Goal: Transaction & Acquisition: Purchase product/service

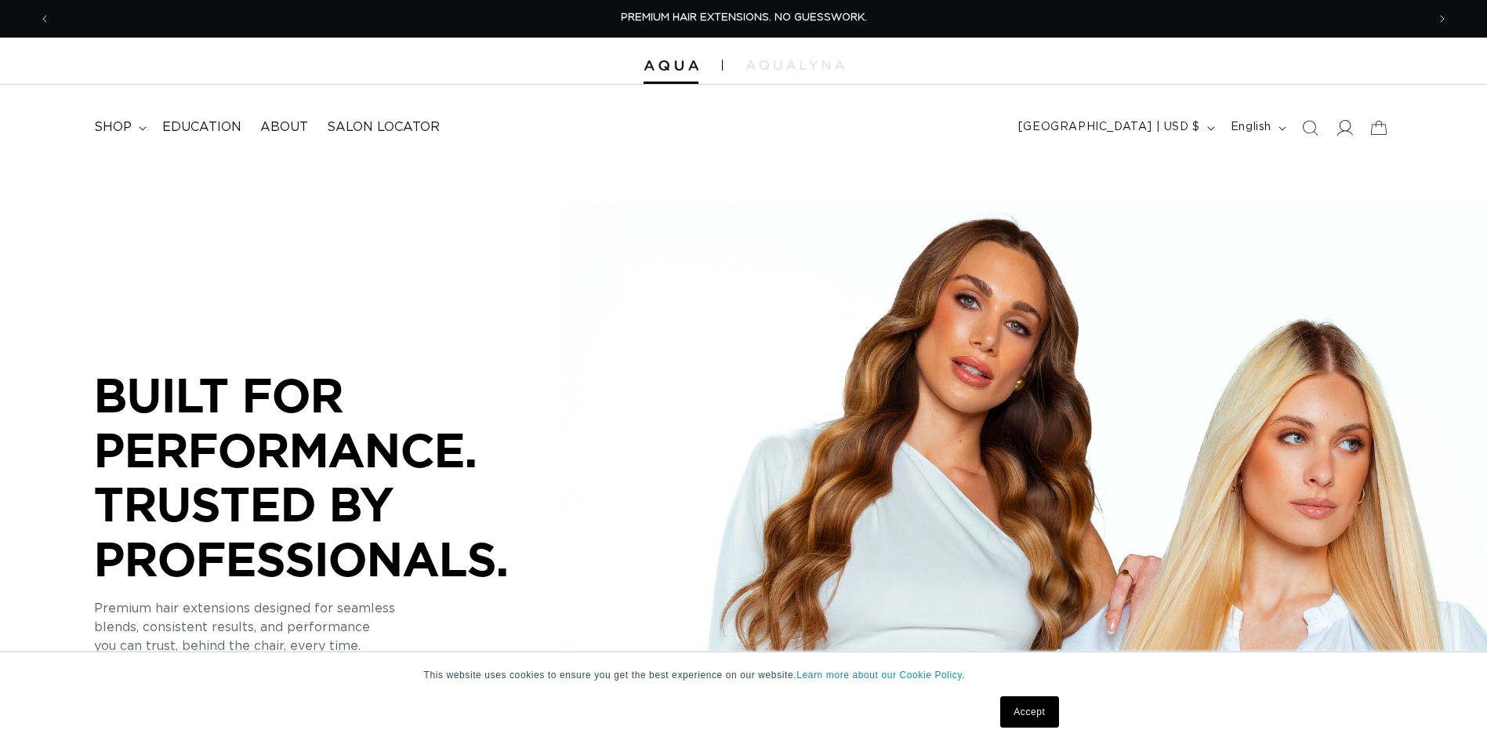
click at [1342, 132] on icon at bounding box center [1343, 127] width 16 height 16
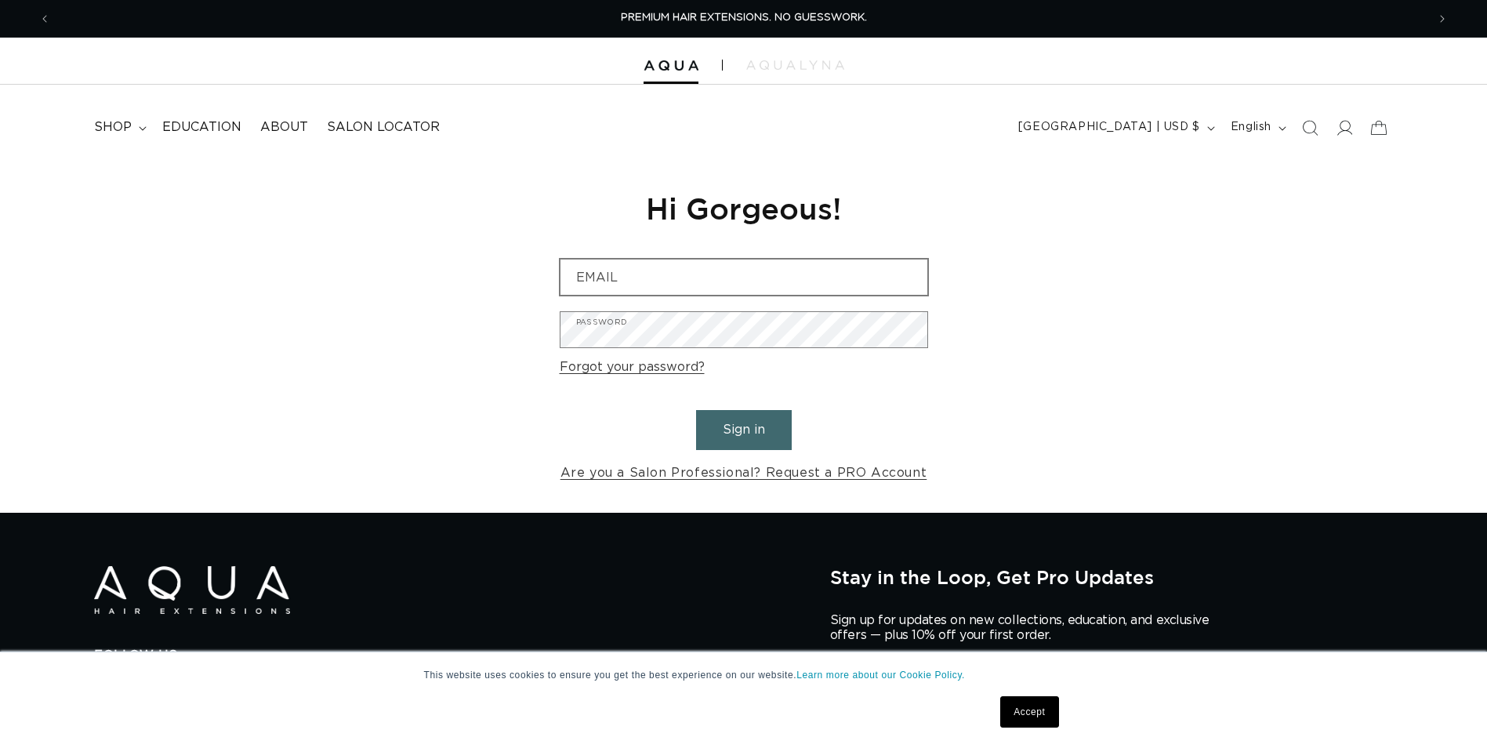
click at [690, 273] on input "Email" at bounding box center [743, 276] width 367 height 35
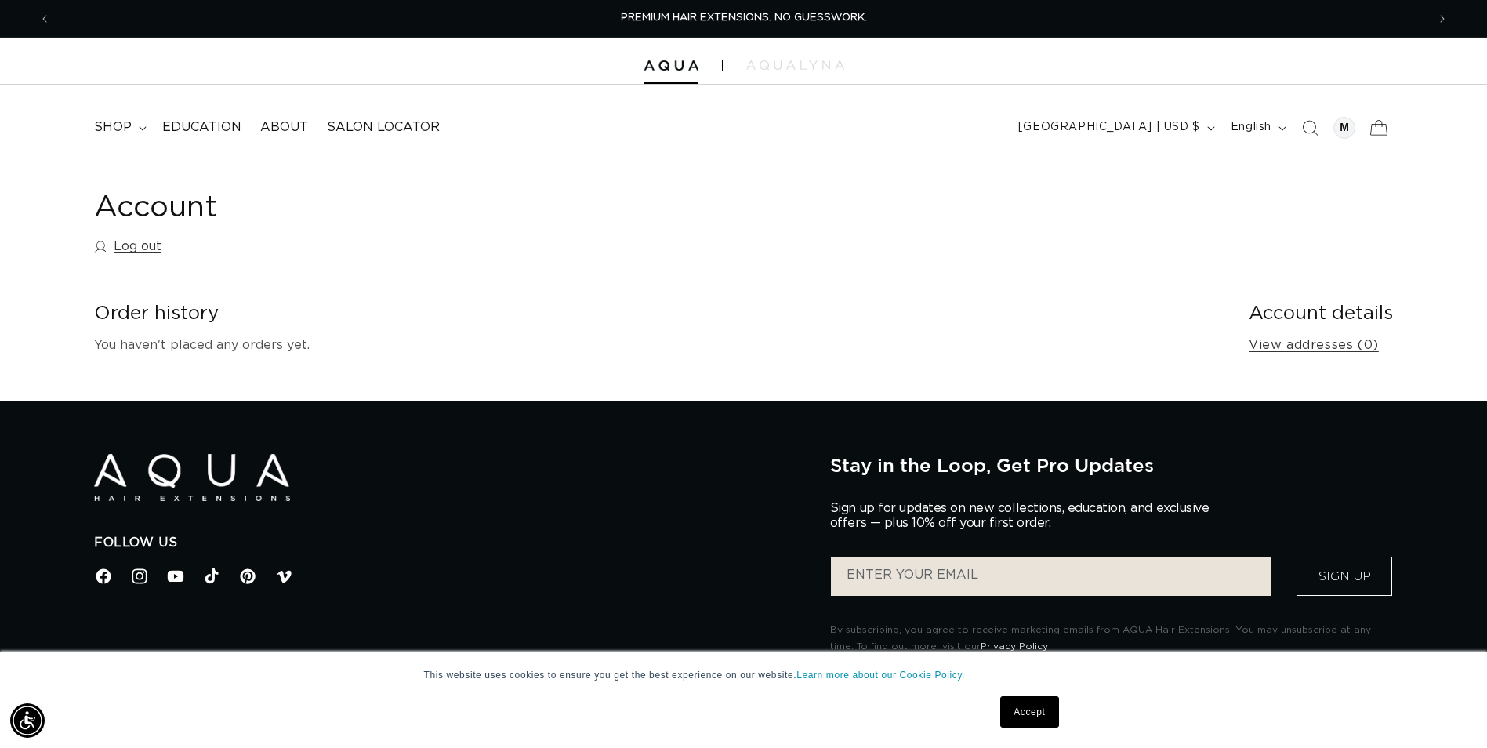
click at [1382, 134] on icon at bounding box center [1378, 127] width 37 height 37
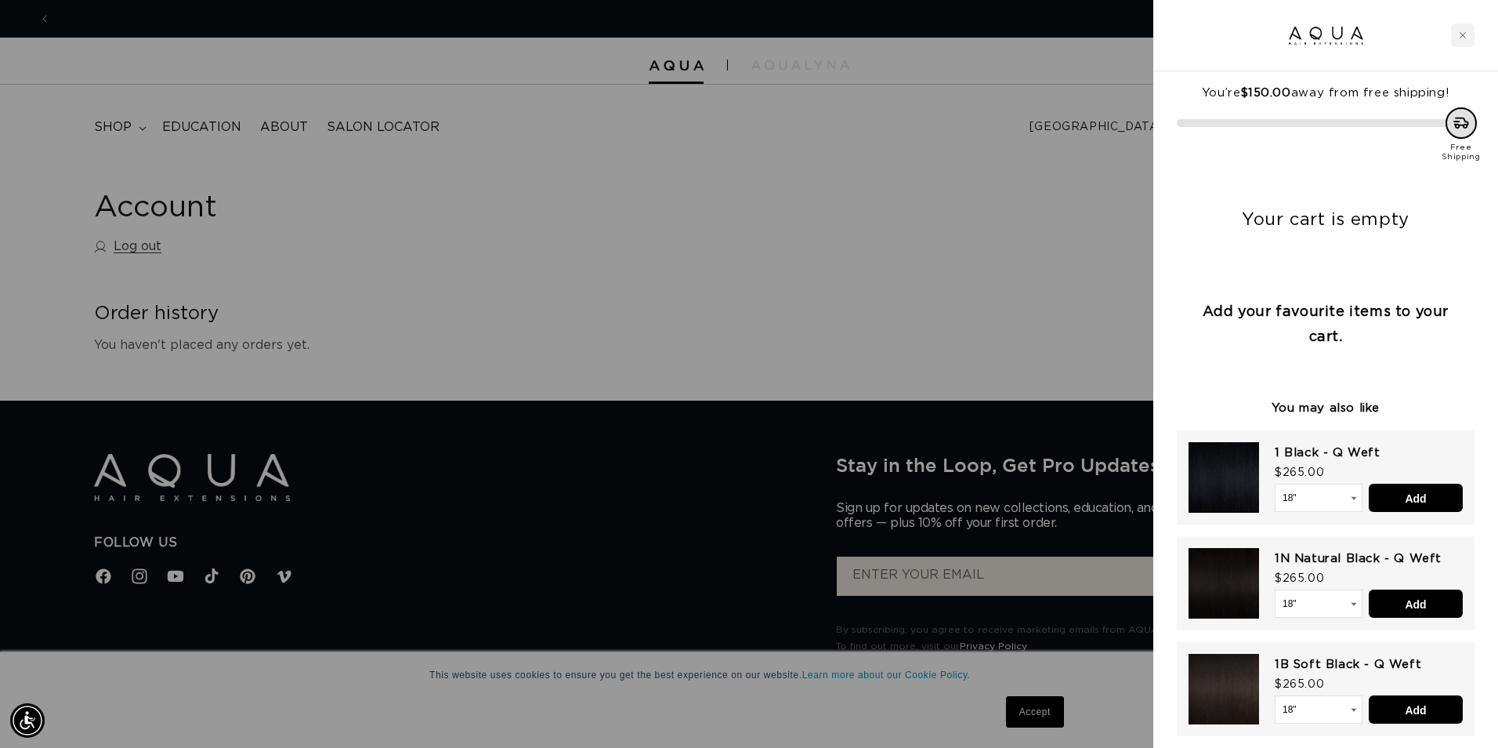
scroll to position [0, 1387]
click at [833, 270] on div at bounding box center [749, 374] width 1498 height 748
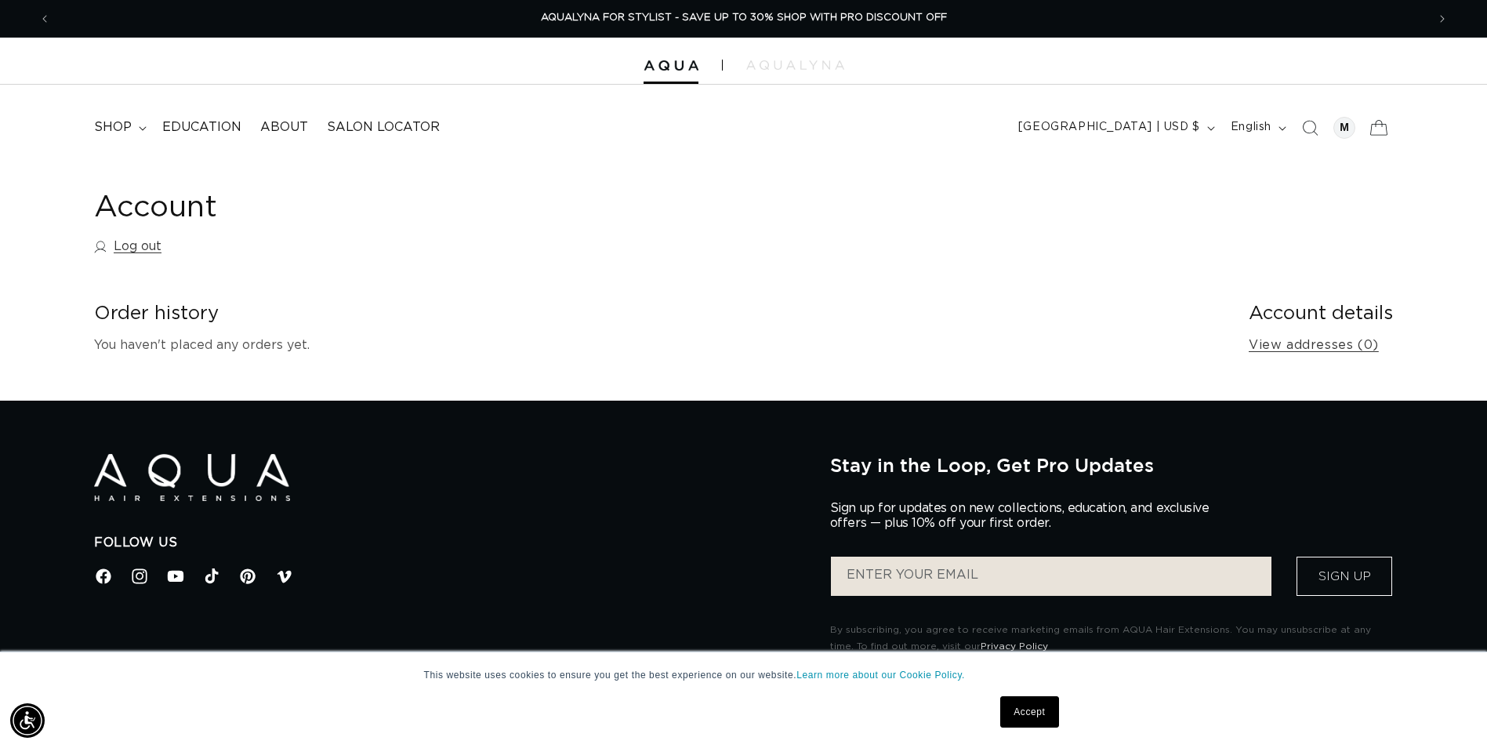
click at [1382, 132] on icon at bounding box center [1378, 127] width 37 height 37
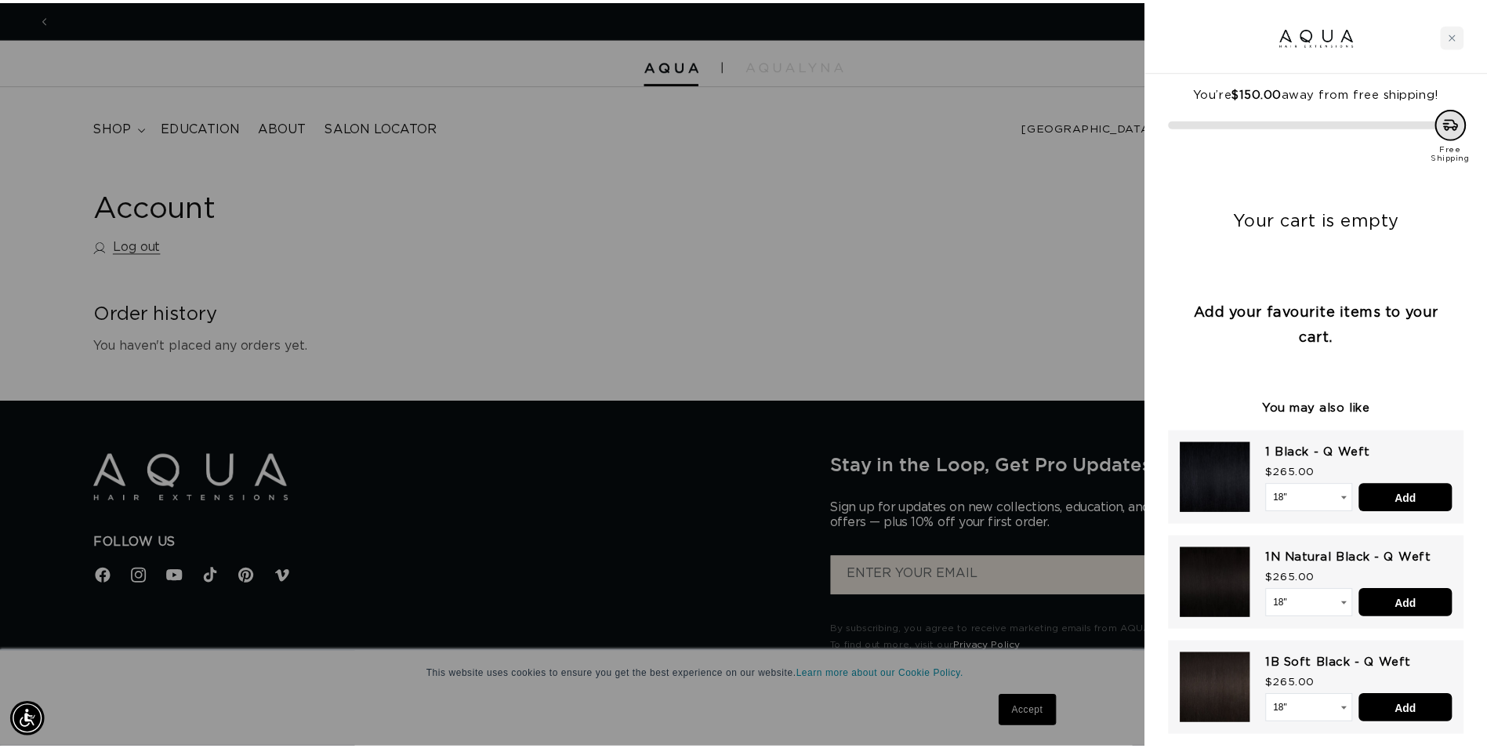
scroll to position [0, 0]
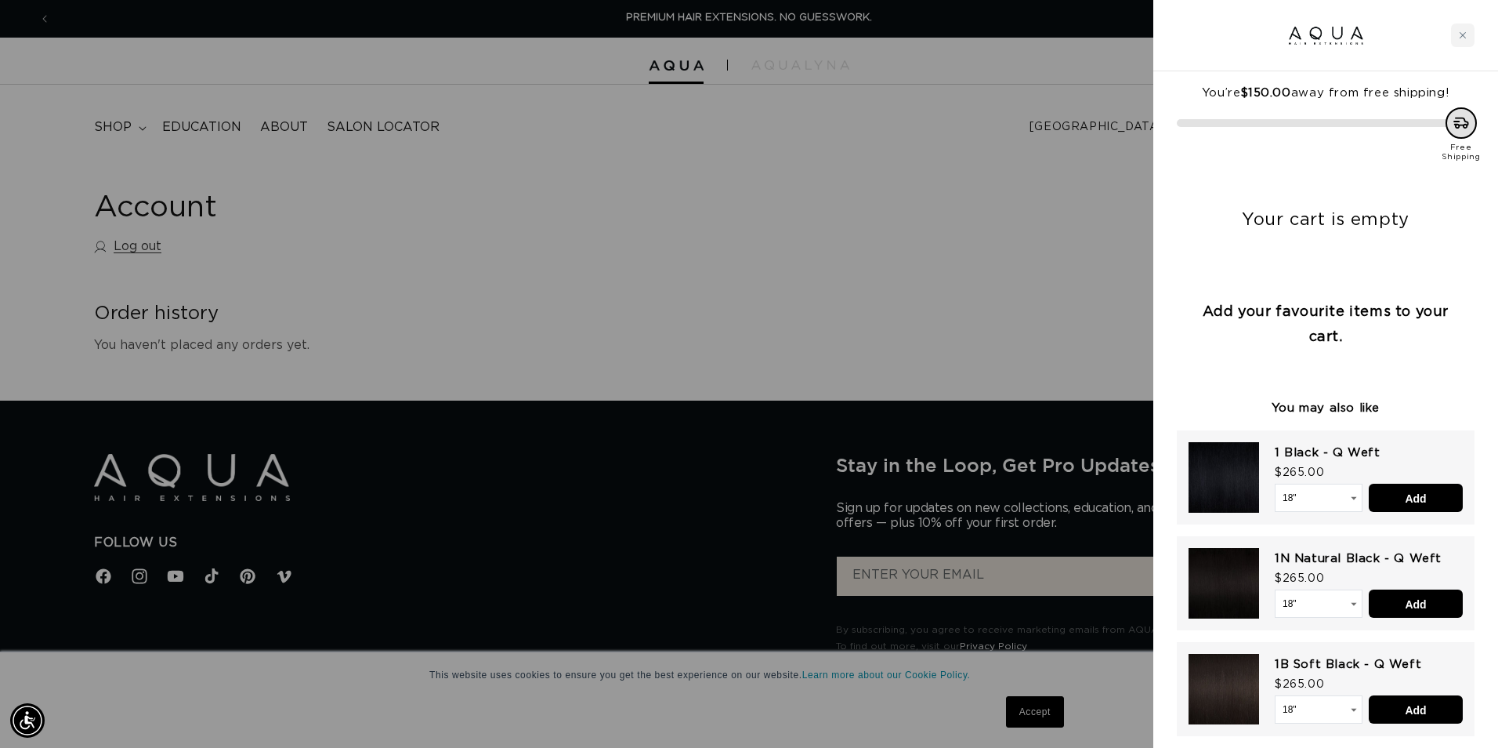
click at [1053, 230] on div at bounding box center [749, 374] width 1498 height 748
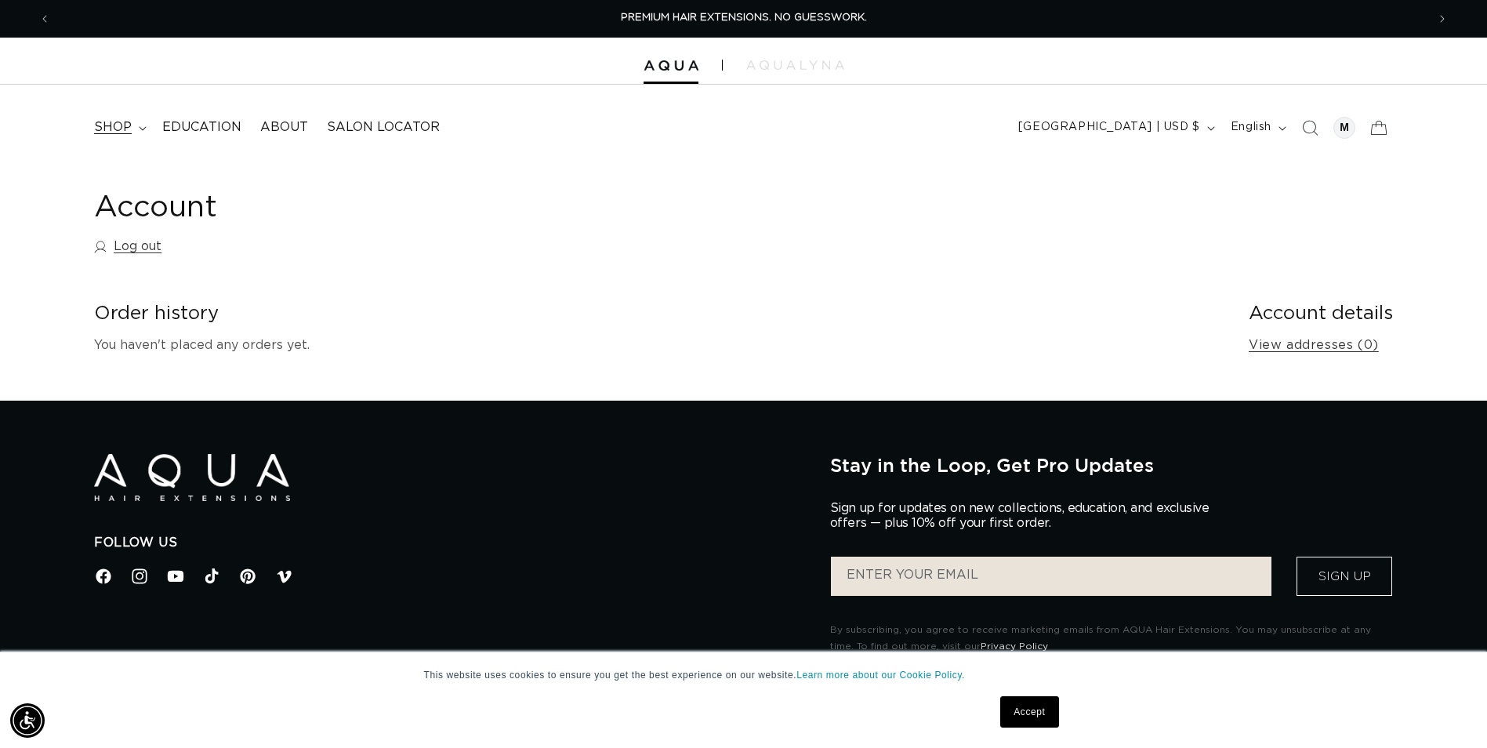
click at [120, 129] on span "shop" at bounding box center [113, 127] width 38 height 16
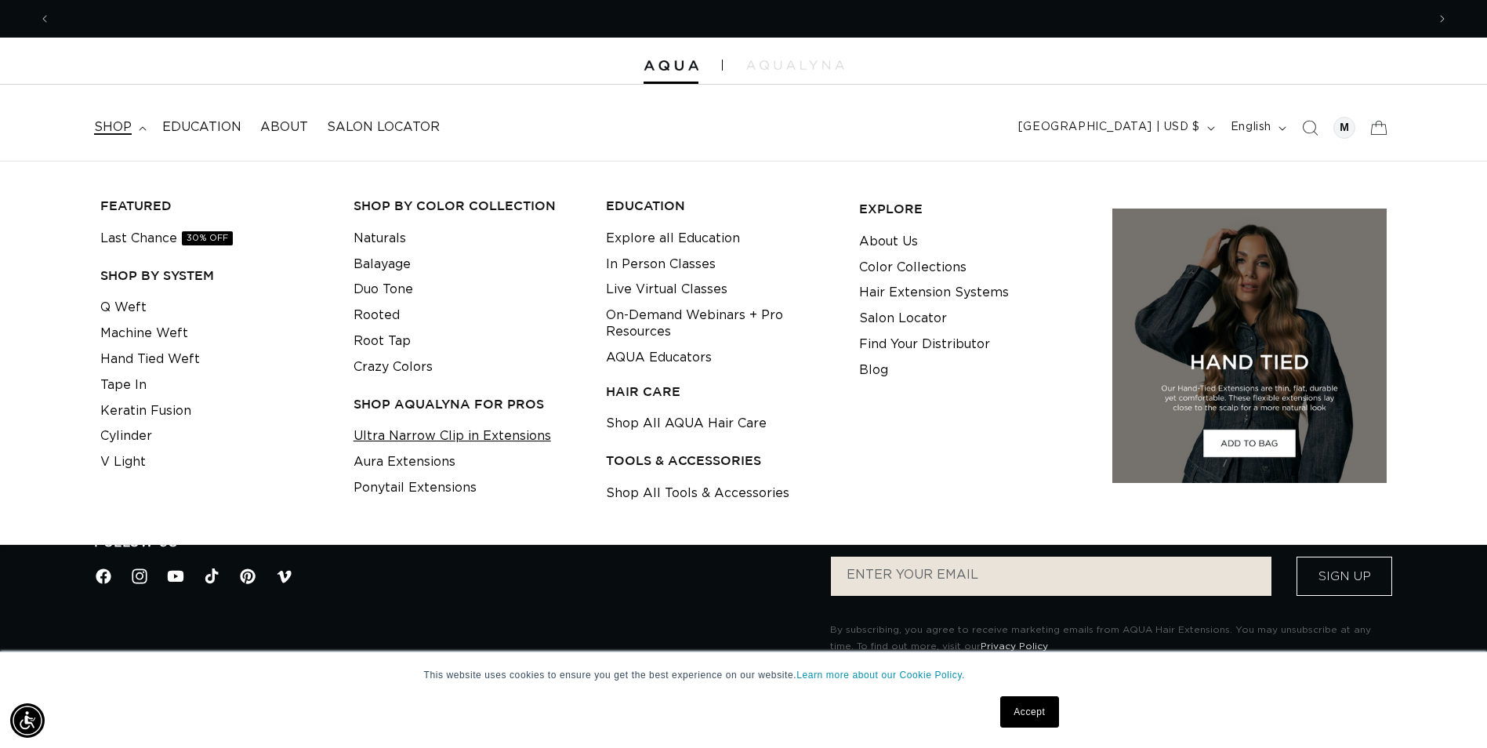
click at [480, 440] on link "Ultra Narrow Clip in Extensions" at bounding box center [451, 436] width 197 height 26
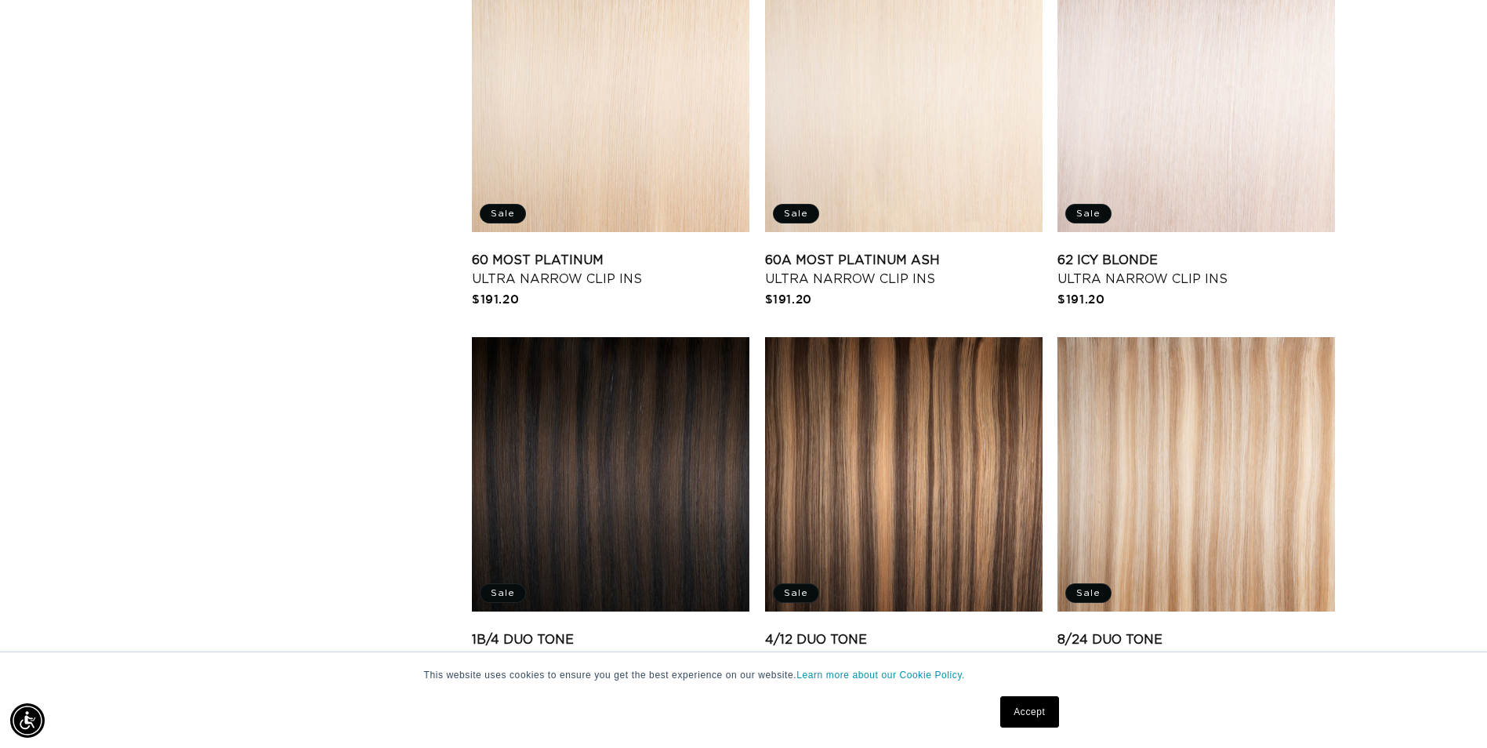
scroll to position [1881, 0]
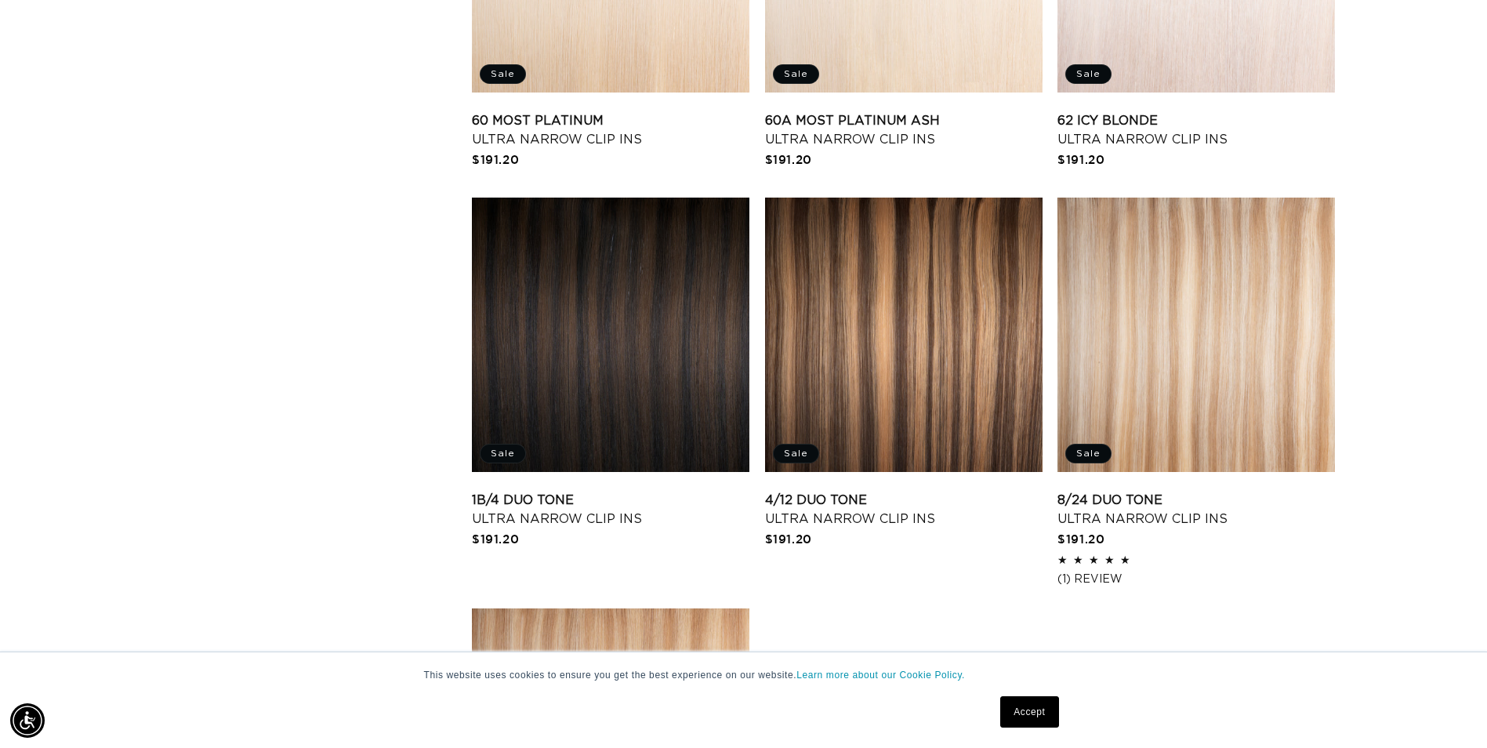
click at [1334, 491] on link "8/24 Duo Tone Ultra Narrow Clip Ins" at bounding box center [1195, 510] width 277 height 38
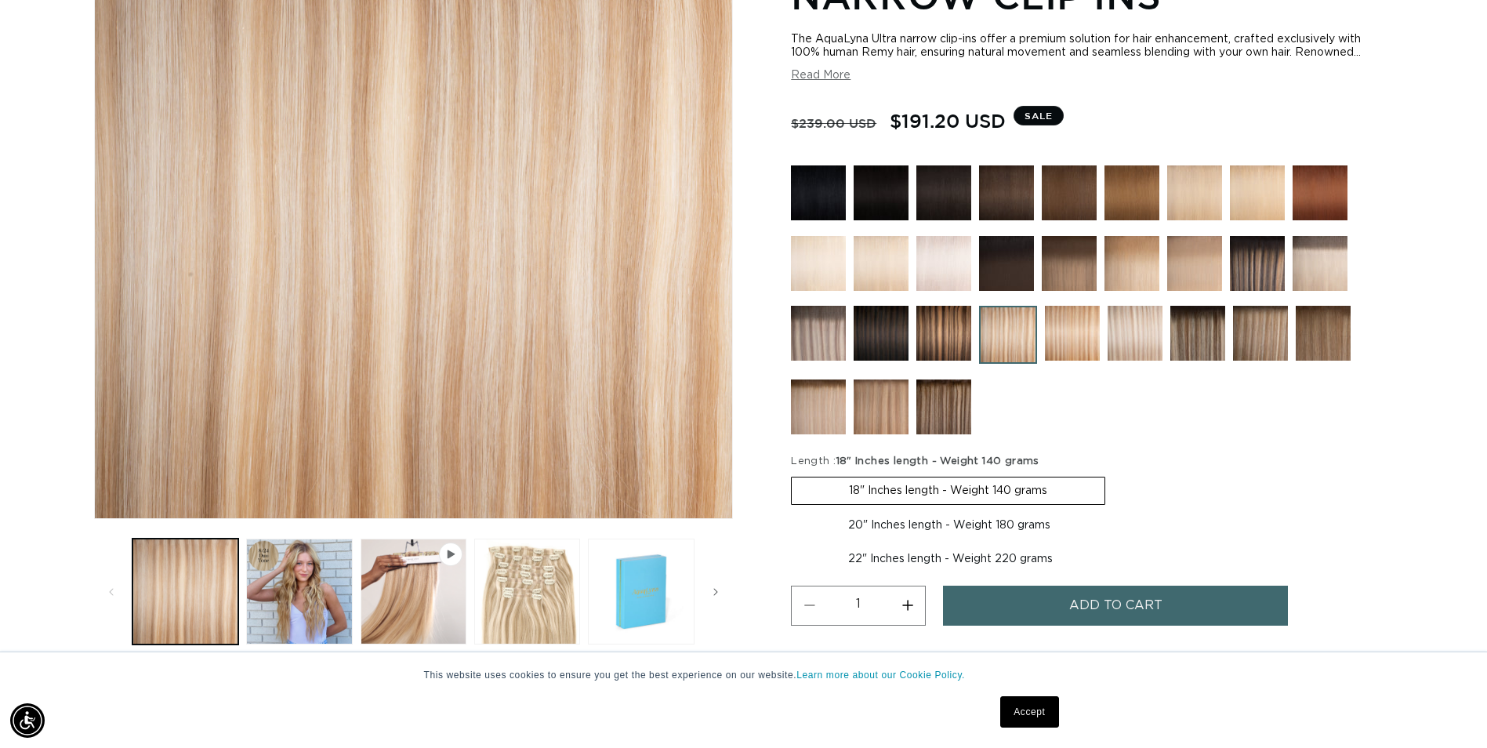
scroll to position [0, 1375]
click at [1117, 329] on img at bounding box center [1134, 333] width 55 height 55
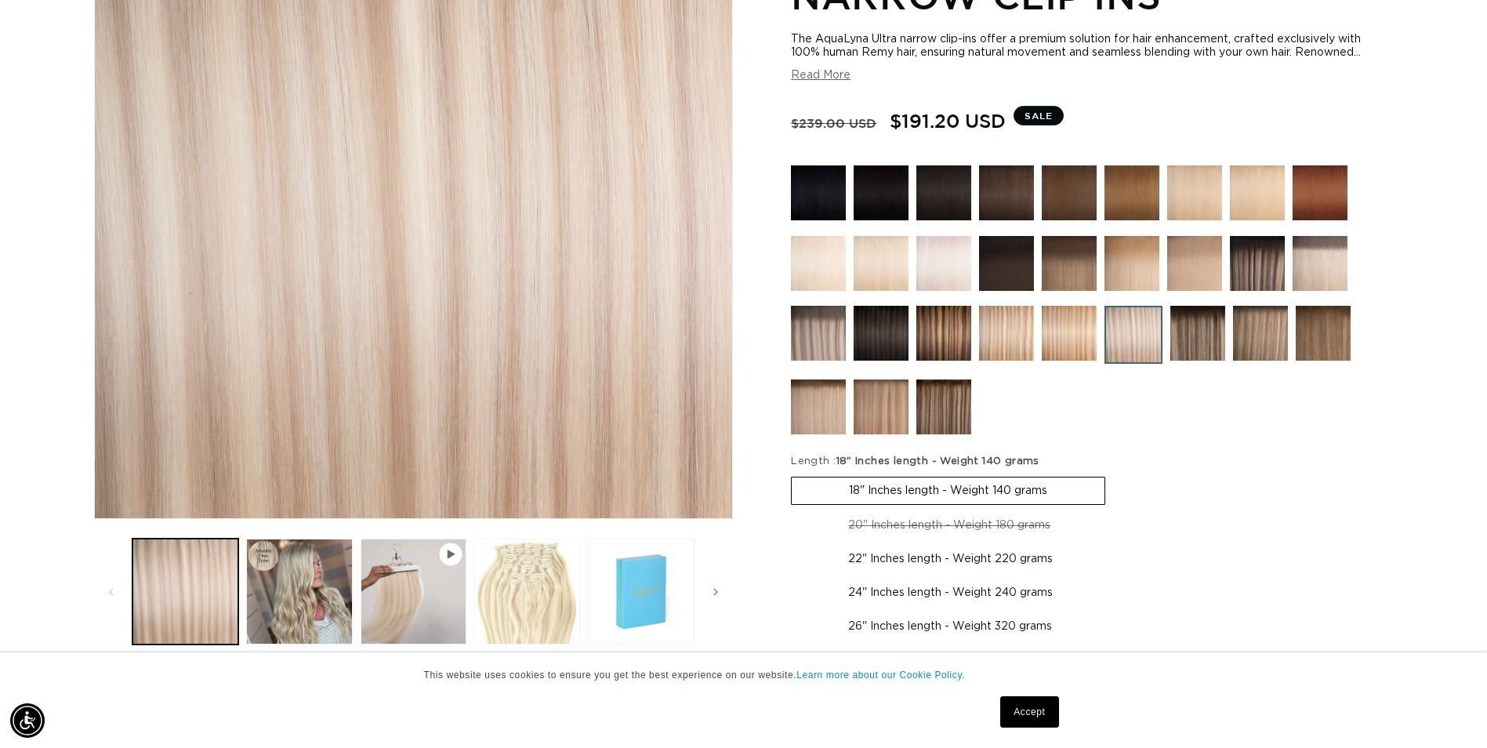
scroll to position [0, 1375]
click at [406, 587] on button "Play video 1 in gallery view" at bounding box center [413, 591] width 106 height 106
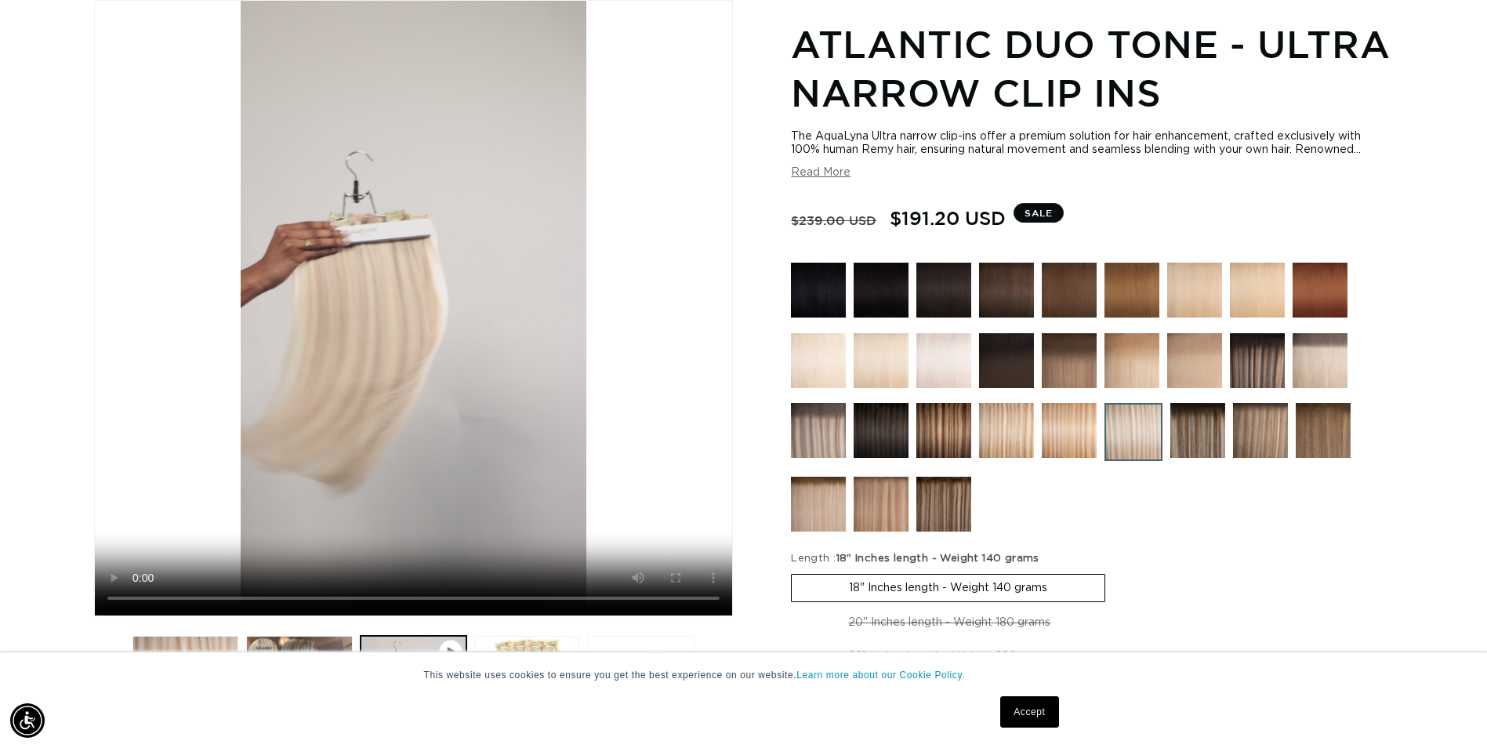
scroll to position [0, 0]
click at [531, 494] on video "Atlantic Duo Tone - Ultra Narrow Clip Ins" at bounding box center [413, 308] width 637 height 614
click at [838, 455] on img at bounding box center [818, 430] width 55 height 55
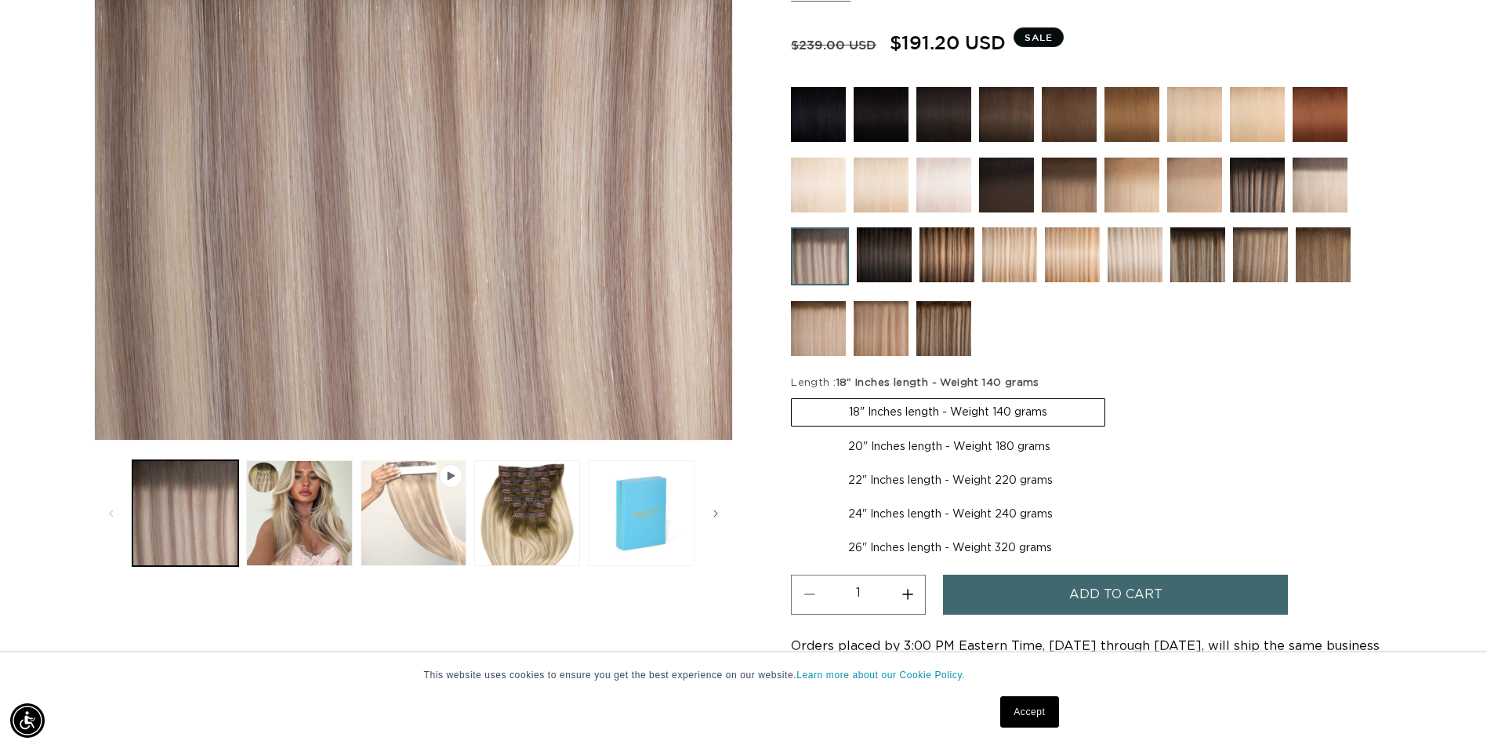
scroll to position [0, 1375]
click at [431, 508] on button "Play video 1 in gallery view" at bounding box center [413, 513] width 106 height 106
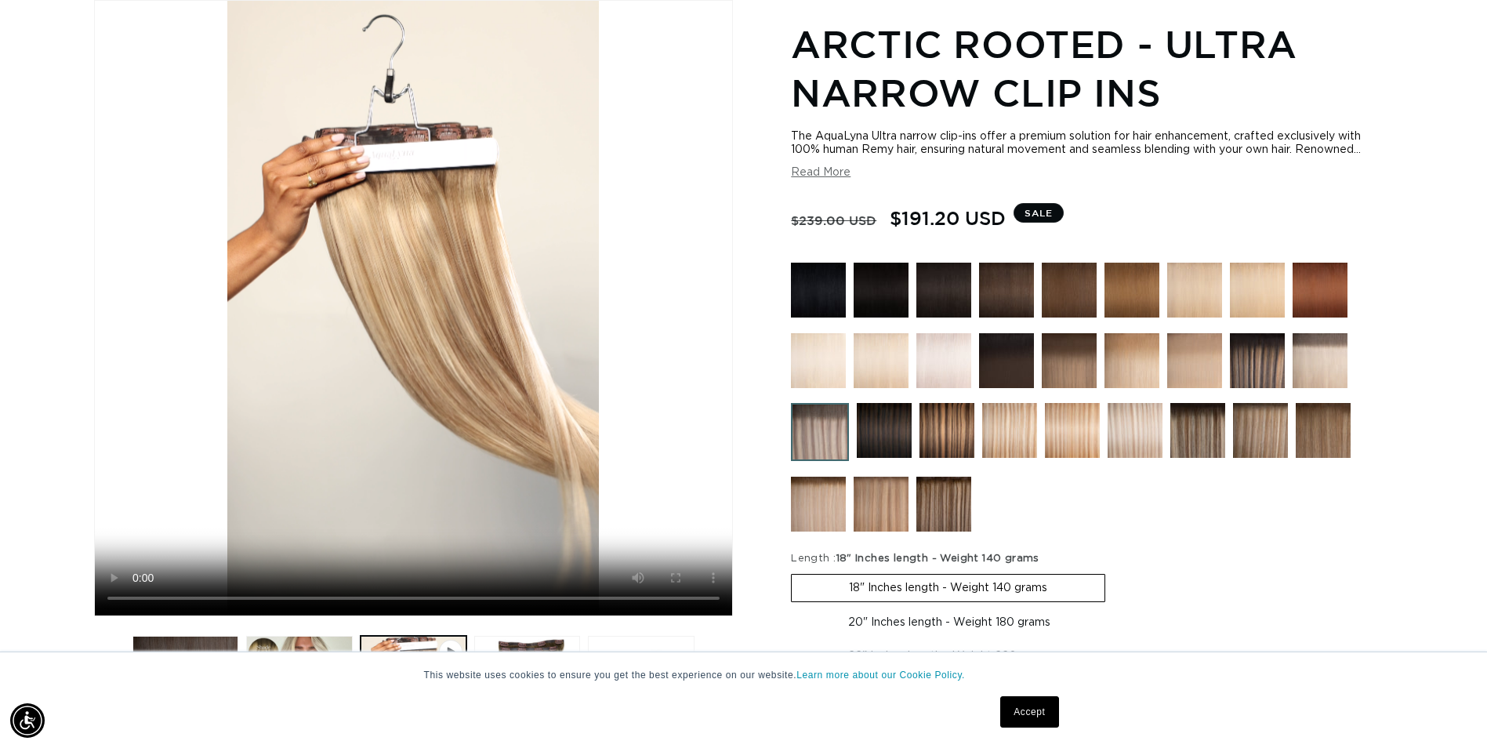
scroll to position [0, 0]
click at [279, 426] on video "Arctic Rooted - Ultra Narrow Clip Ins" at bounding box center [413, 308] width 637 height 614
click at [614, 388] on video "Arctic Rooted - Ultra Narrow Clip Ins" at bounding box center [413, 308] width 637 height 614
click at [608, 371] on video "Arctic Rooted - Ultra Narrow Clip Ins" at bounding box center [413, 308] width 637 height 614
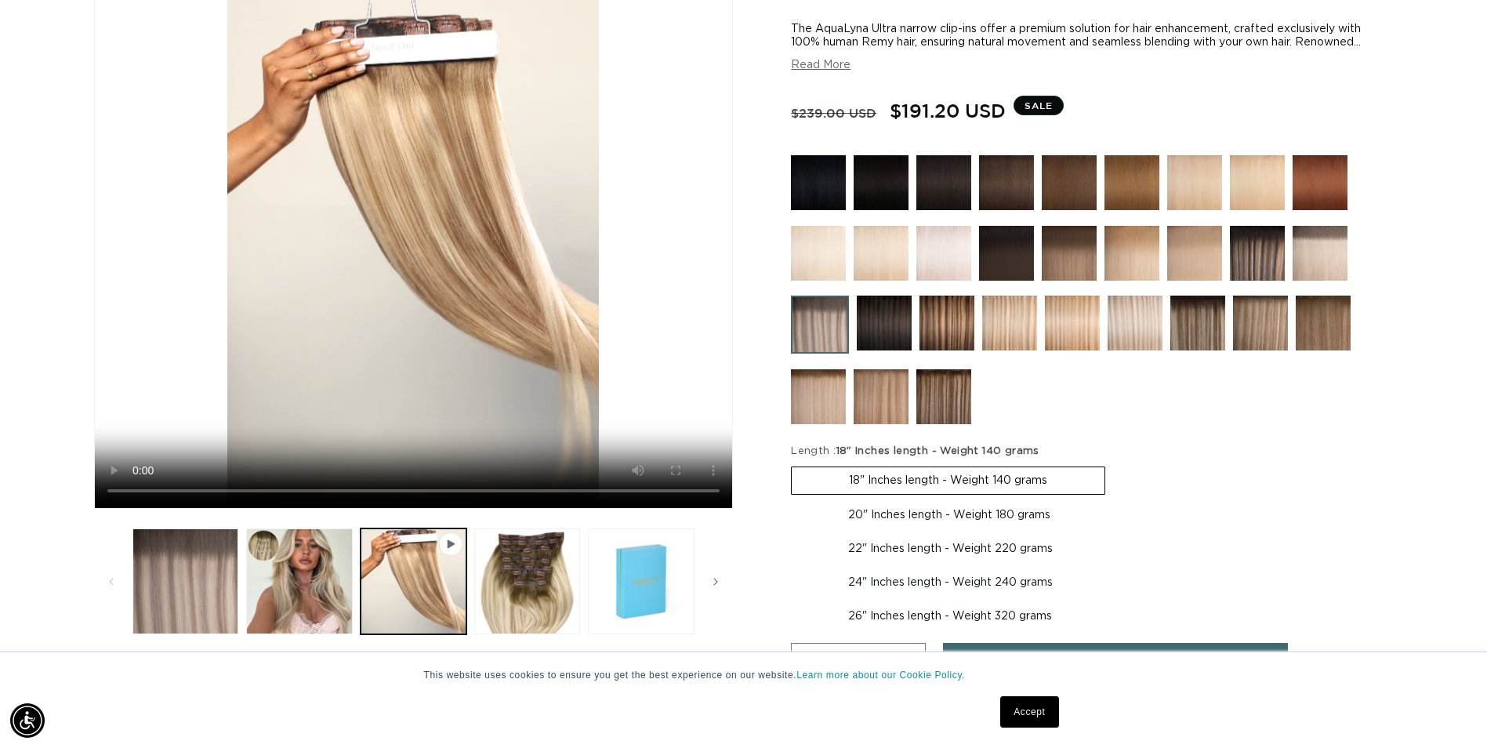
scroll to position [373, 0]
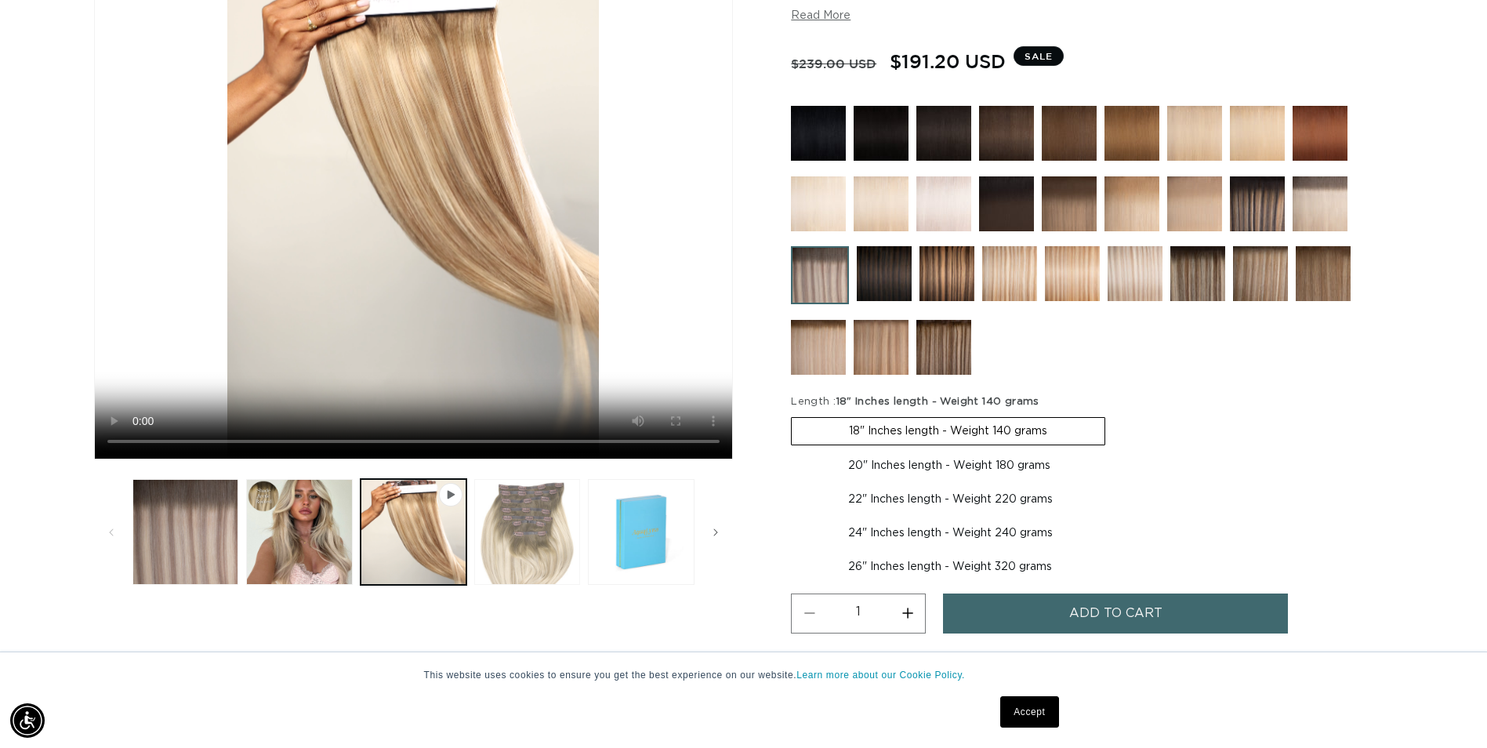
click at [556, 564] on button "Load image 3 in gallery view" at bounding box center [527, 532] width 106 height 106
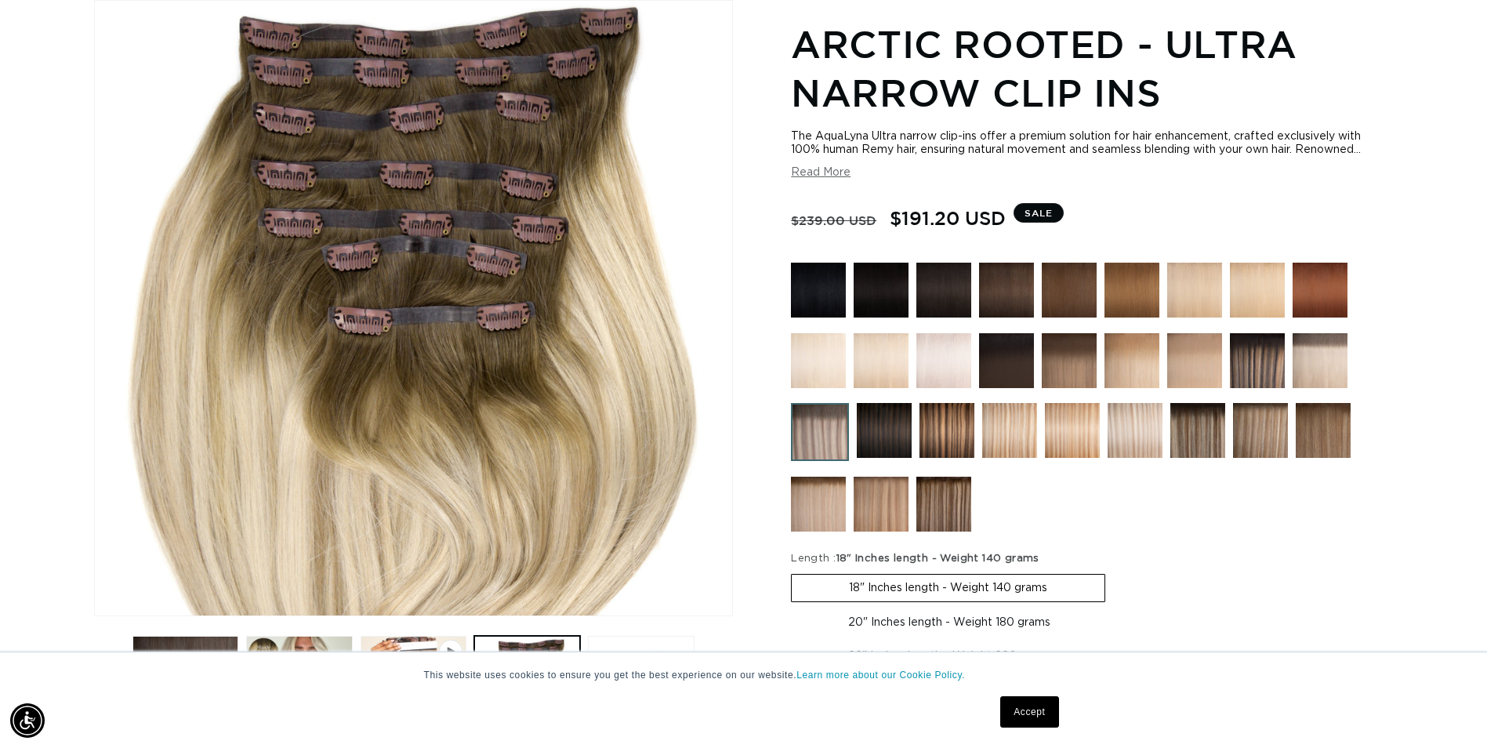
scroll to position [0, 0]
click at [1138, 446] on img at bounding box center [1134, 430] width 55 height 55
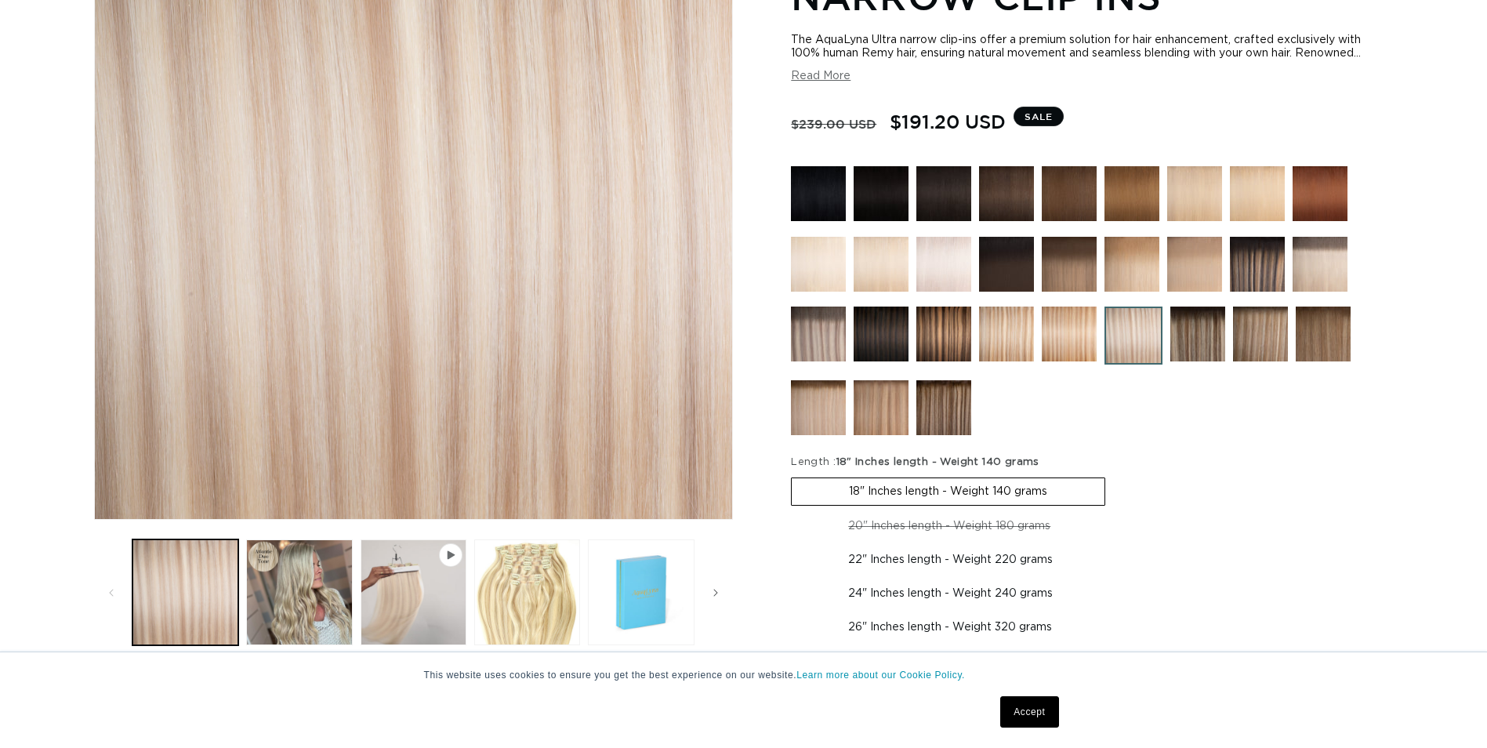
scroll to position [313, 0]
click at [1014, 349] on img at bounding box center [1006, 333] width 55 height 55
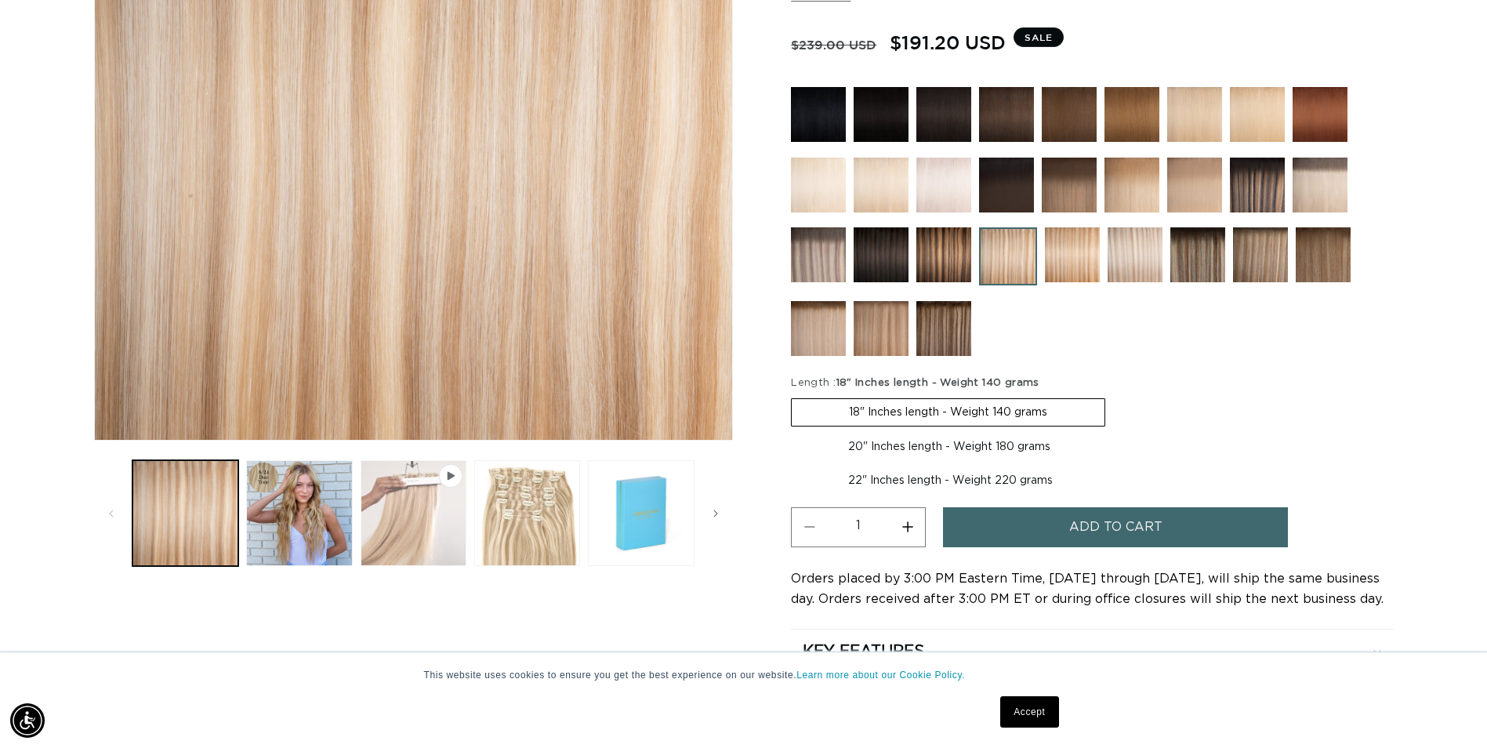
click at [421, 528] on button "Play video 1 in gallery view" at bounding box center [413, 513] width 106 height 106
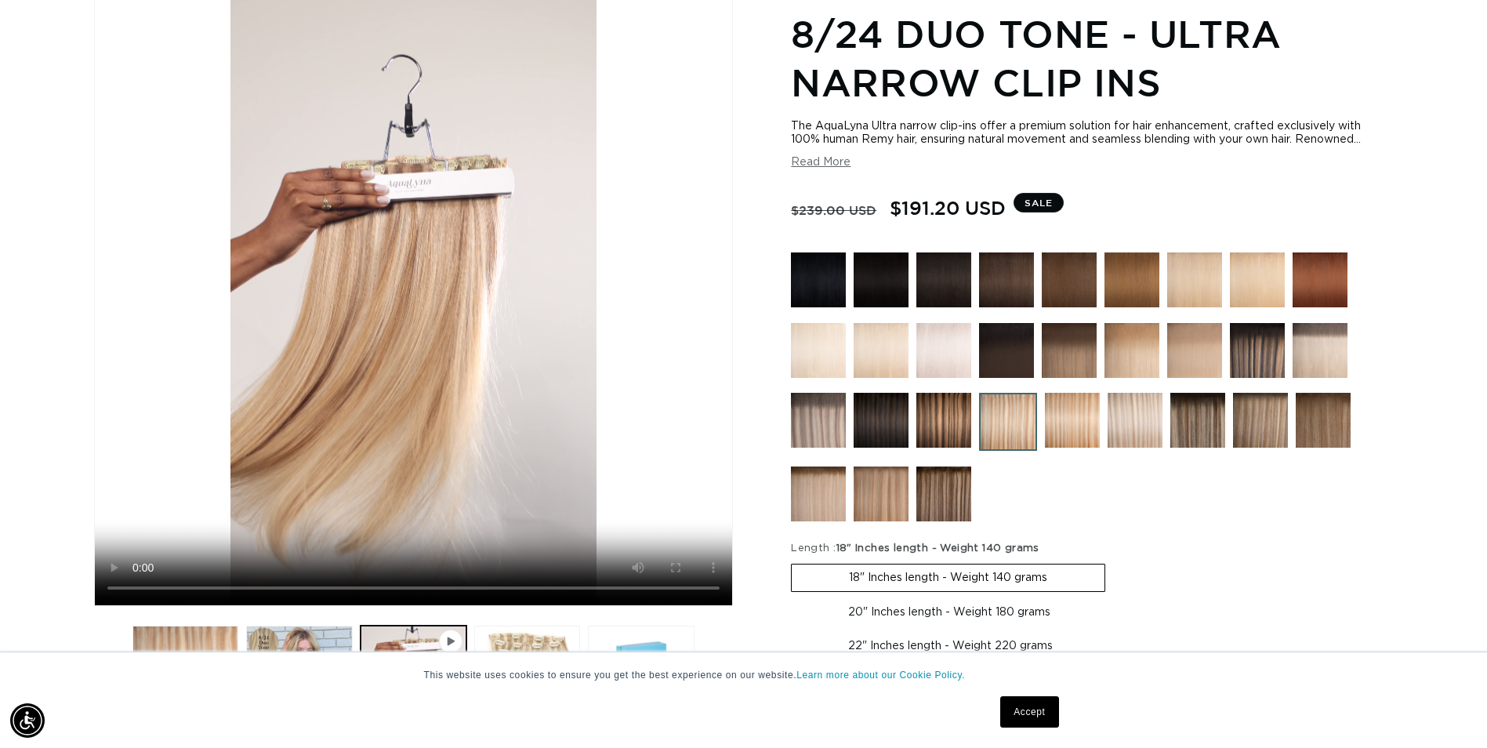
scroll to position [295, 0]
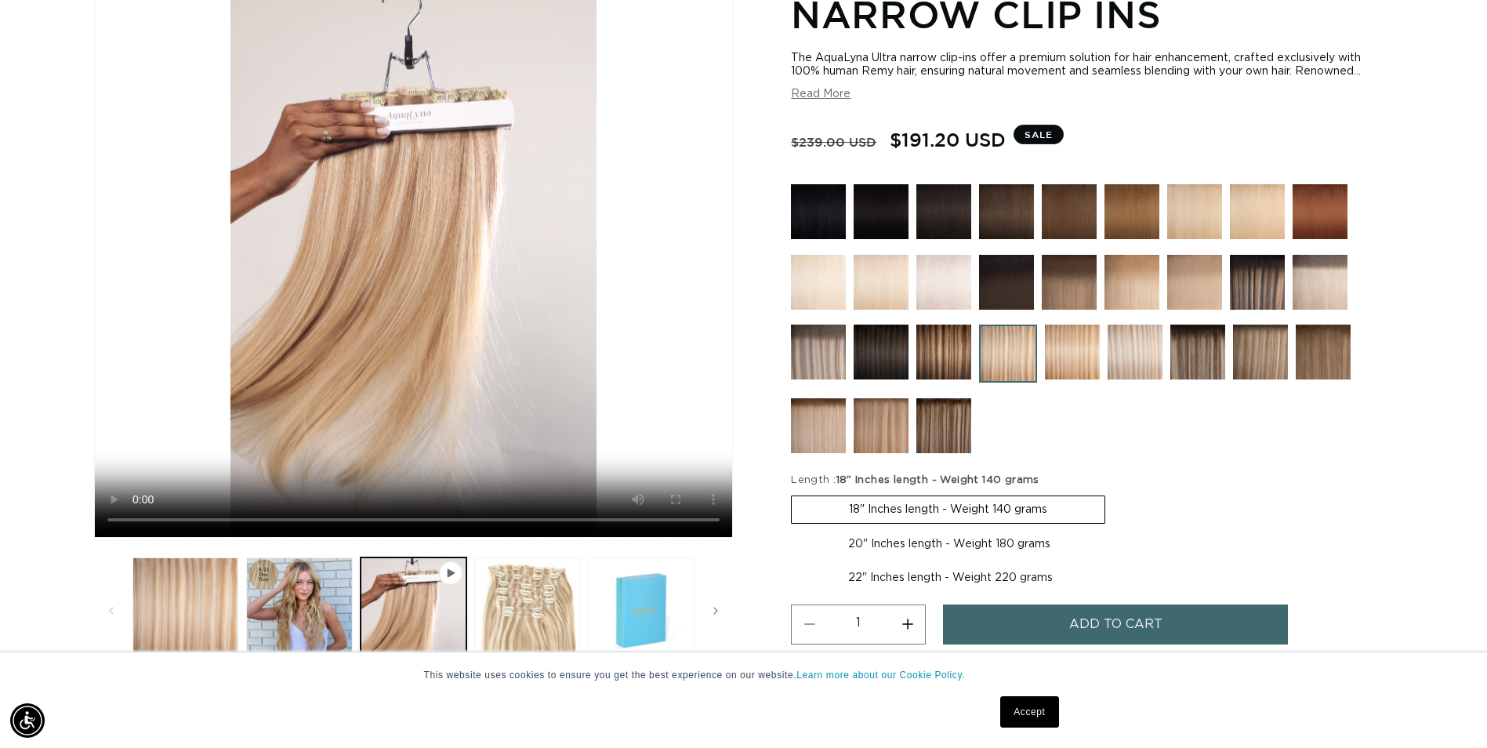
click at [1129, 369] on img at bounding box center [1134, 351] width 55 height 55
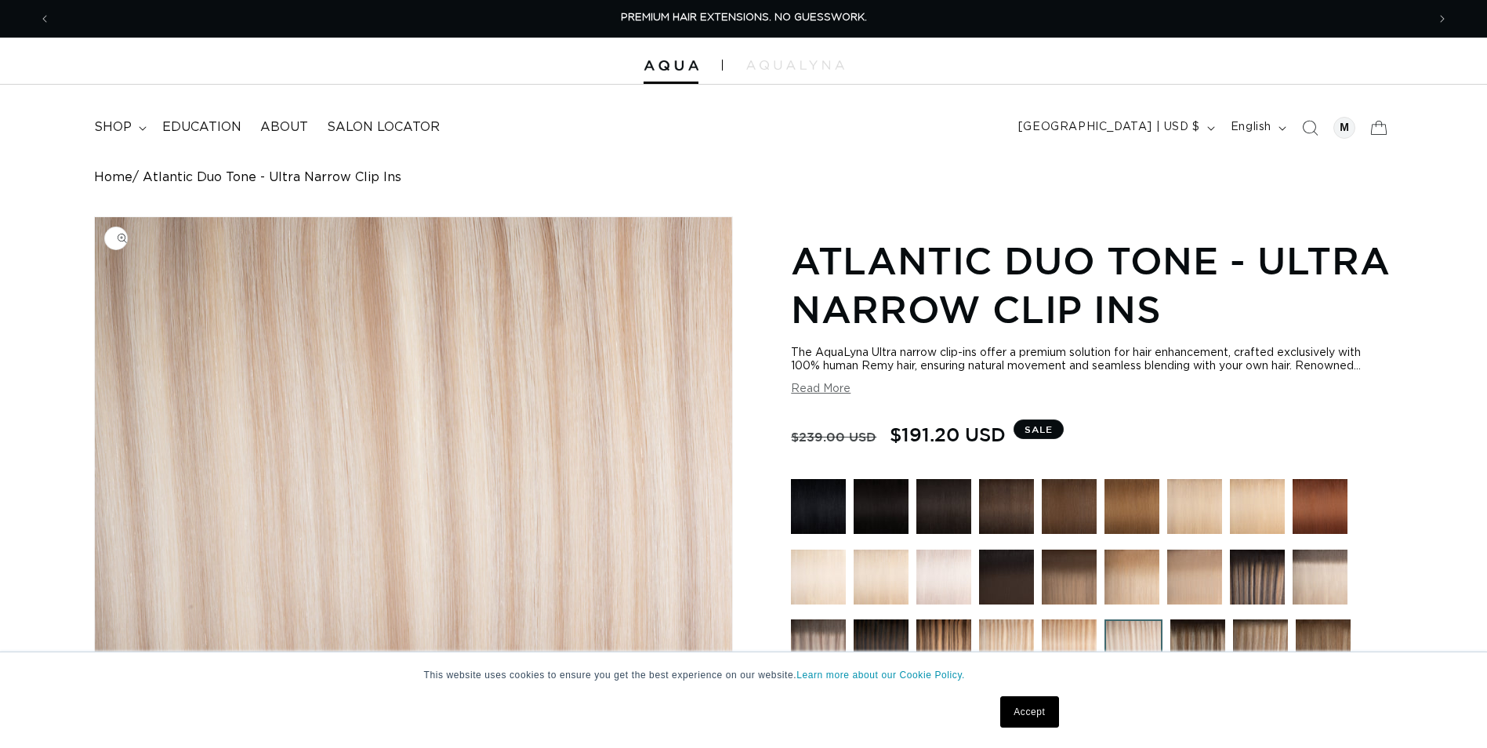
scroll to position [313, 0]
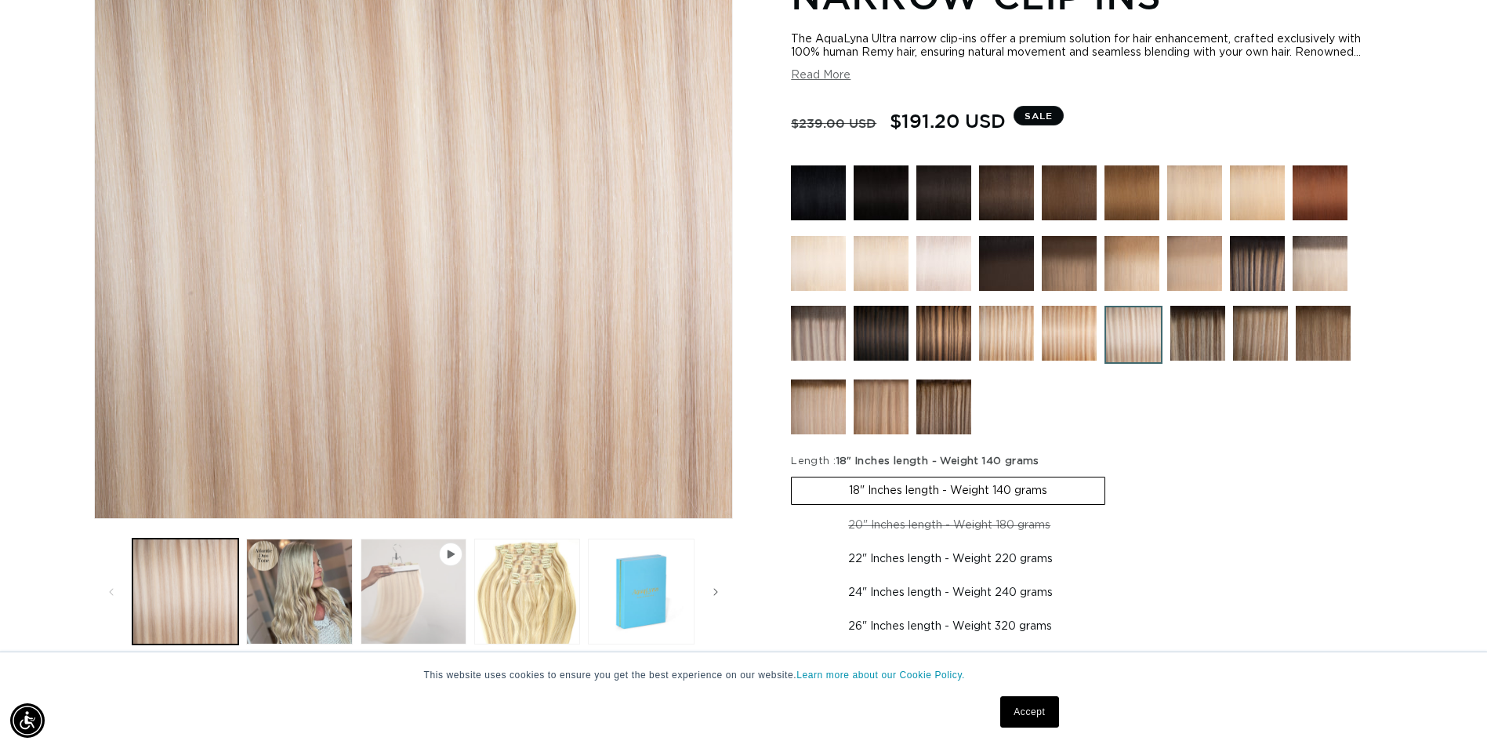
click at [438, 620] on button "Play video 1 in gallery view" at bounding box center [413, 591] width 106 height 106
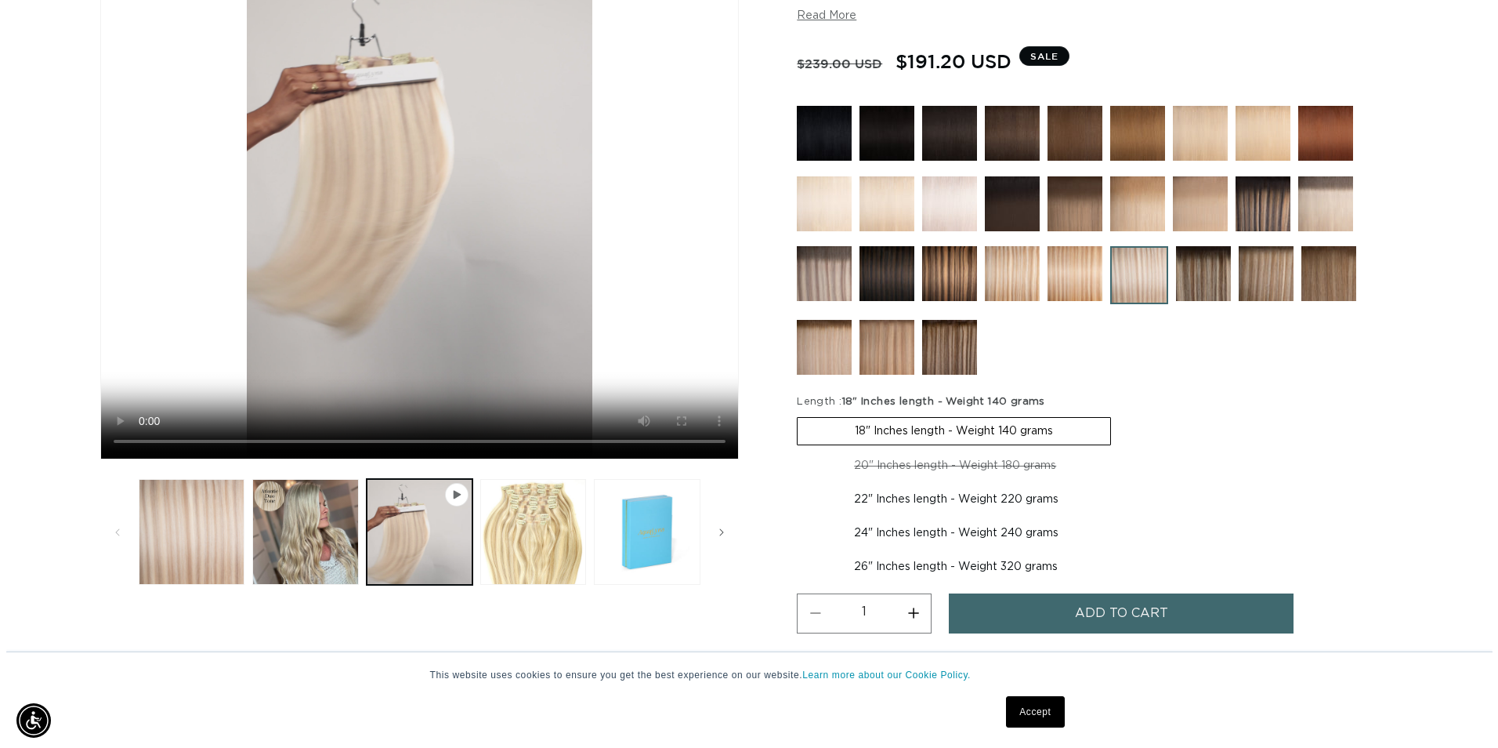
scroll to position [0, 2750]
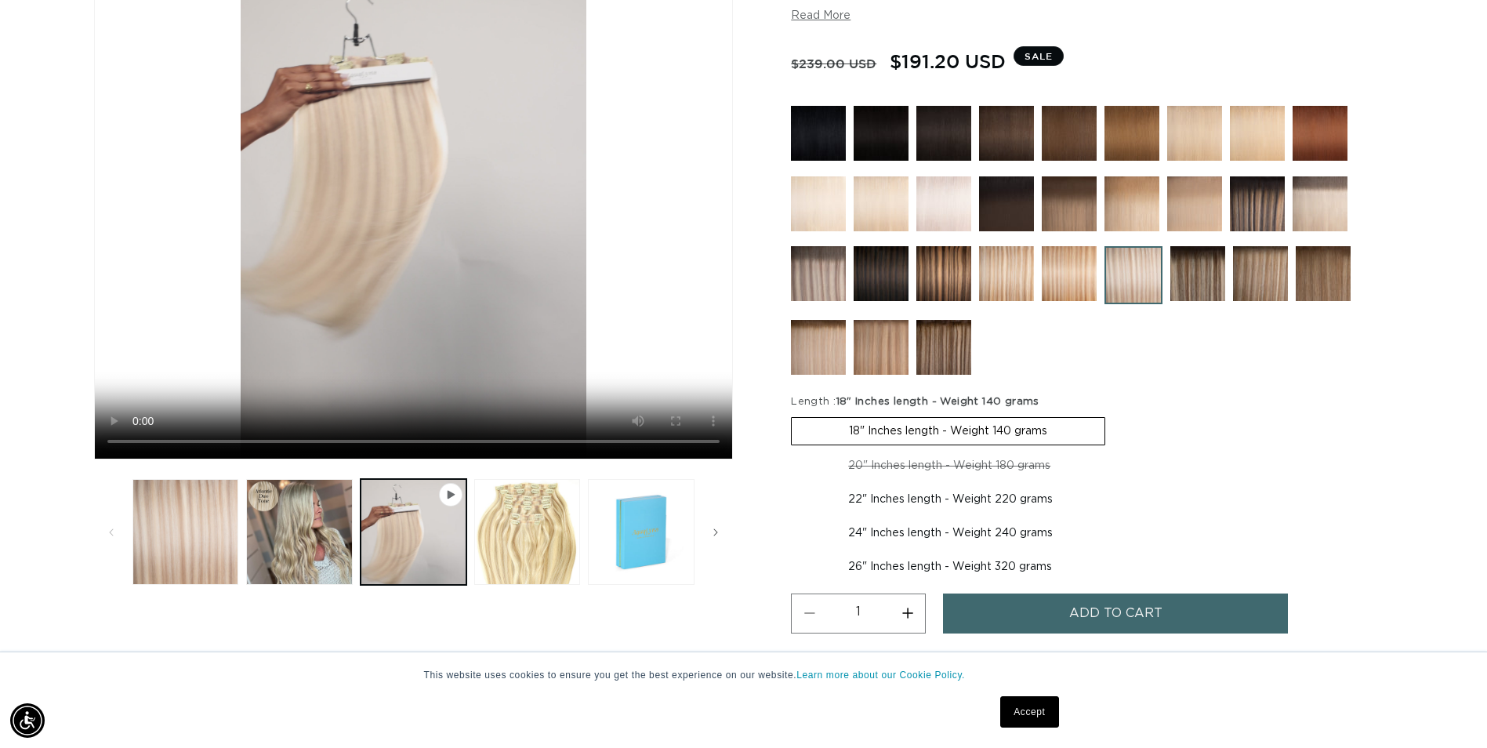
click at [936, 503] on label "22" Inches length - Weight 220 grams Variant sold out or unavailable" at bounding box center [950, 499] width 319 height 27
click at [1115, 450] on input "22" Inches length - Weight 220 grams Variant sold out or unavailable" at bounding box center [1115, 449] width 1 height 1
radio input "true"
click at [1197, 614] on button "Add to cart" at bounding box center [1115, 613] width 345 height 40
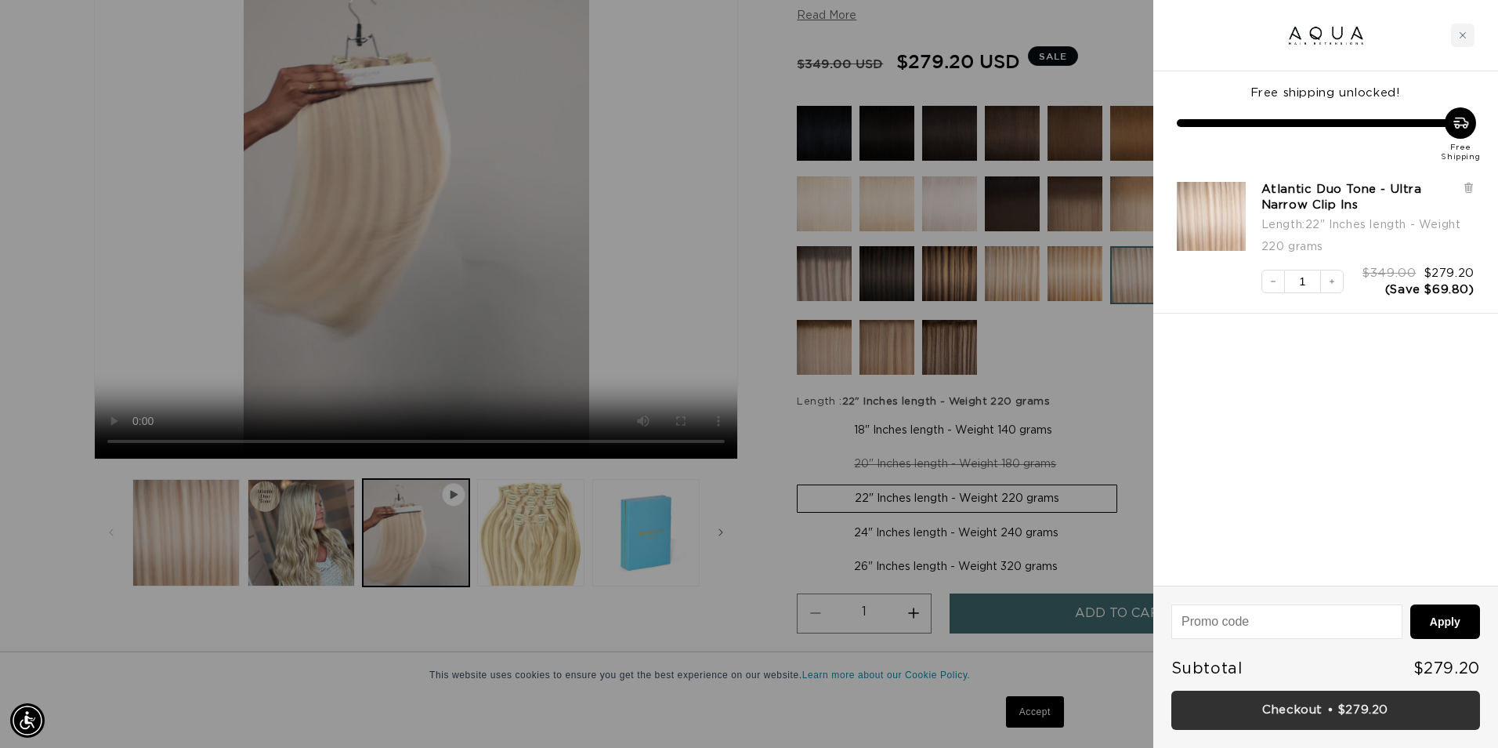
scroll to position [0, 1387]
click at [1196, 703] on link "Checkout • $279.20" at bounding box center [1326, 710] width 309 height 40
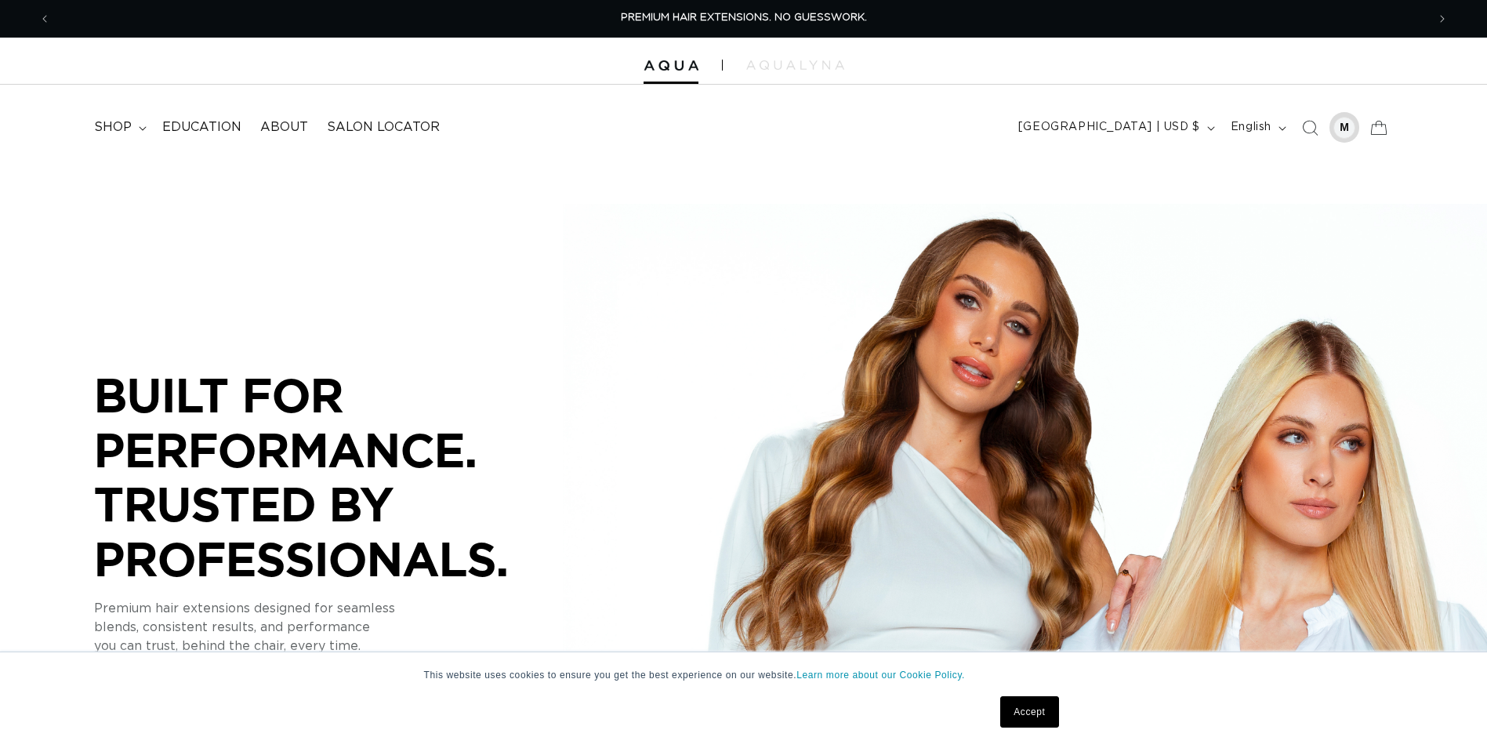
click at [1350, 136] on div at bounding box center [1344, 128] width 22 height 22
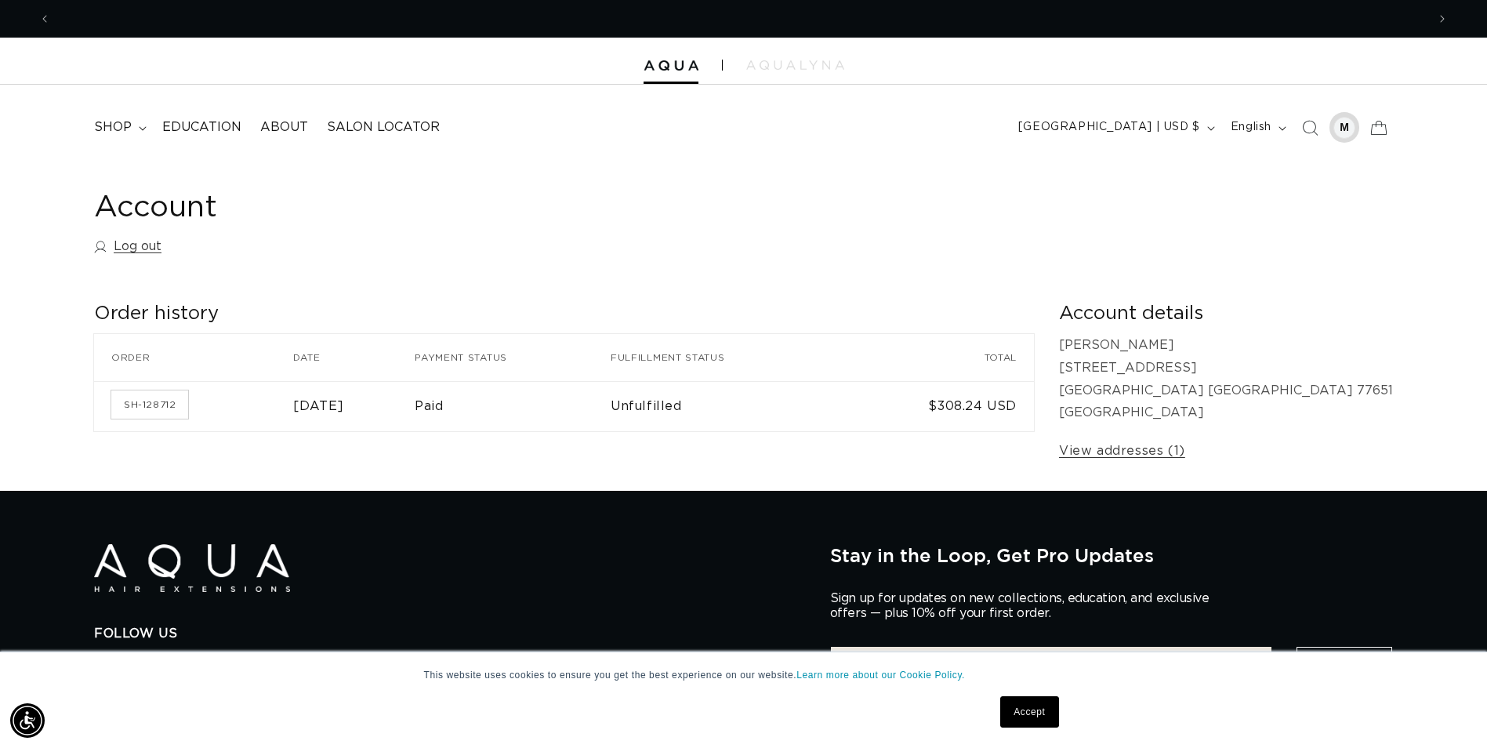
scroll to position [0, 1375]
click at [1342, 132] on div at bounding box center [1344, 128] width 22 height 22
click at [1346, 137] on div at bounding box center [1344, 128] width 22 height 22
click at [1353, 132] on div at bounding box center [1344, 128] width 22 height 22
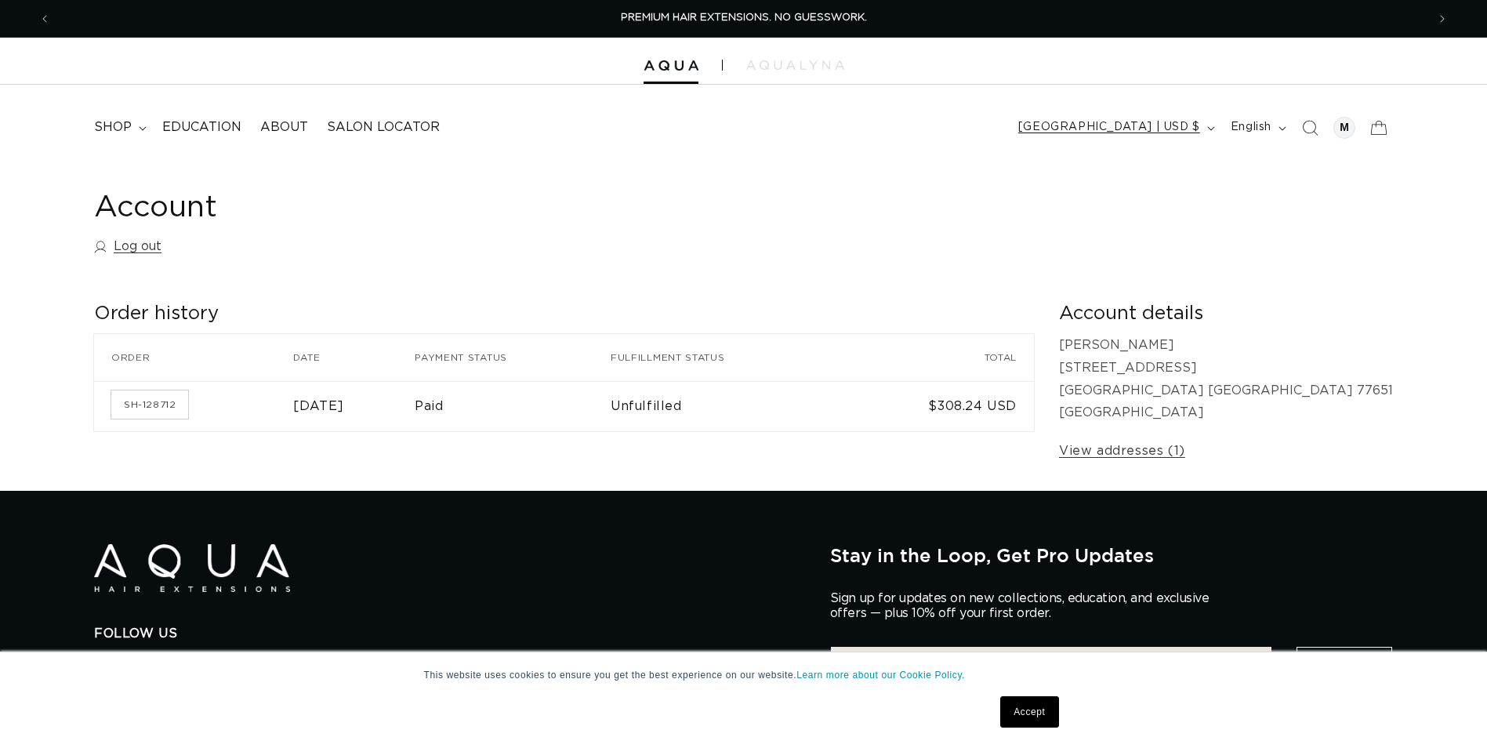
click at [1209, 129] on icon "button" at bounding box center [1211, 128] width 8 height 5
click at [1208, 126] on icon "button" at bounding box center [1211, 128] width 8 height 5
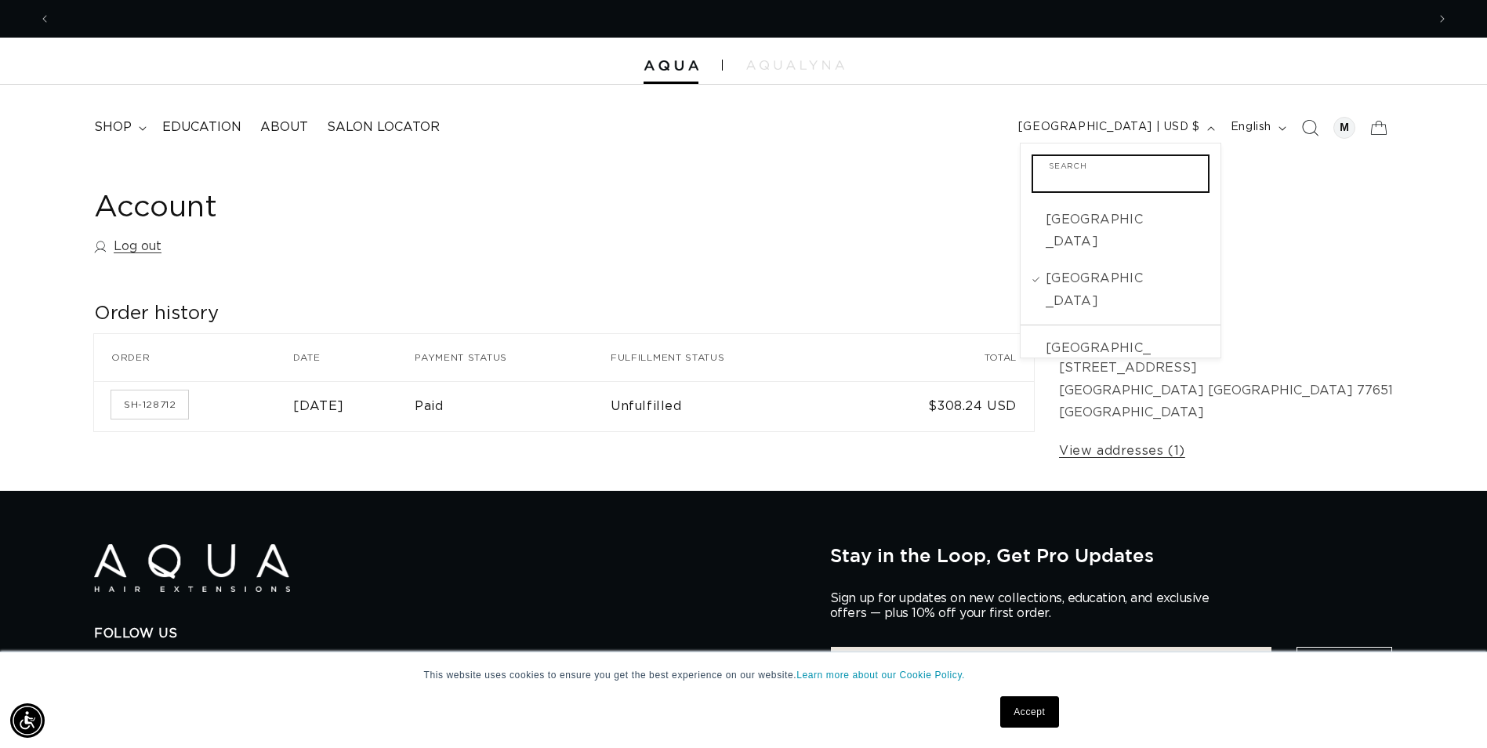
scroll to position [0, 1375]
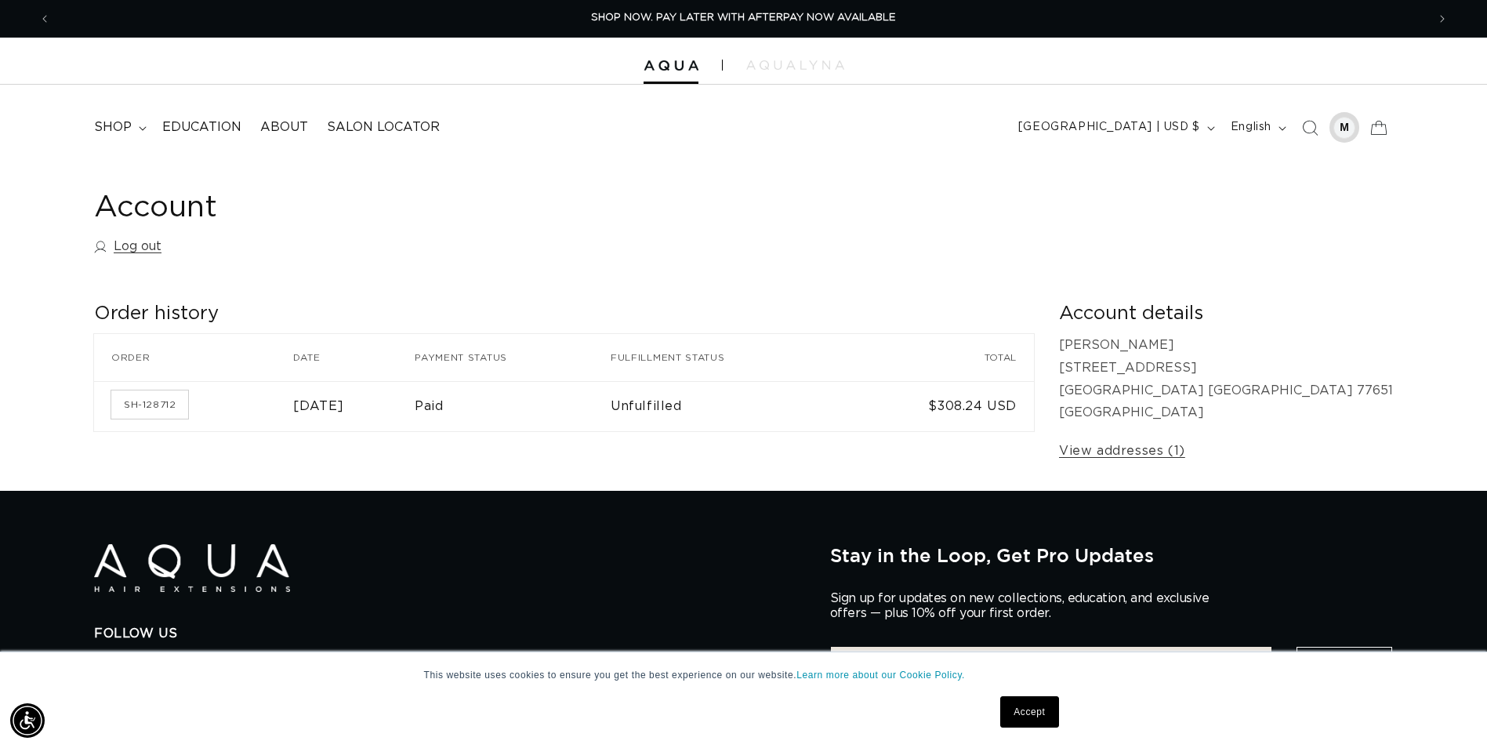
click at [1341, 132] on div at bounding box center [1344, 128] width 22 height 22
click at [1339, 132] on div at bounding box center [1344, 128] width 22 height 22
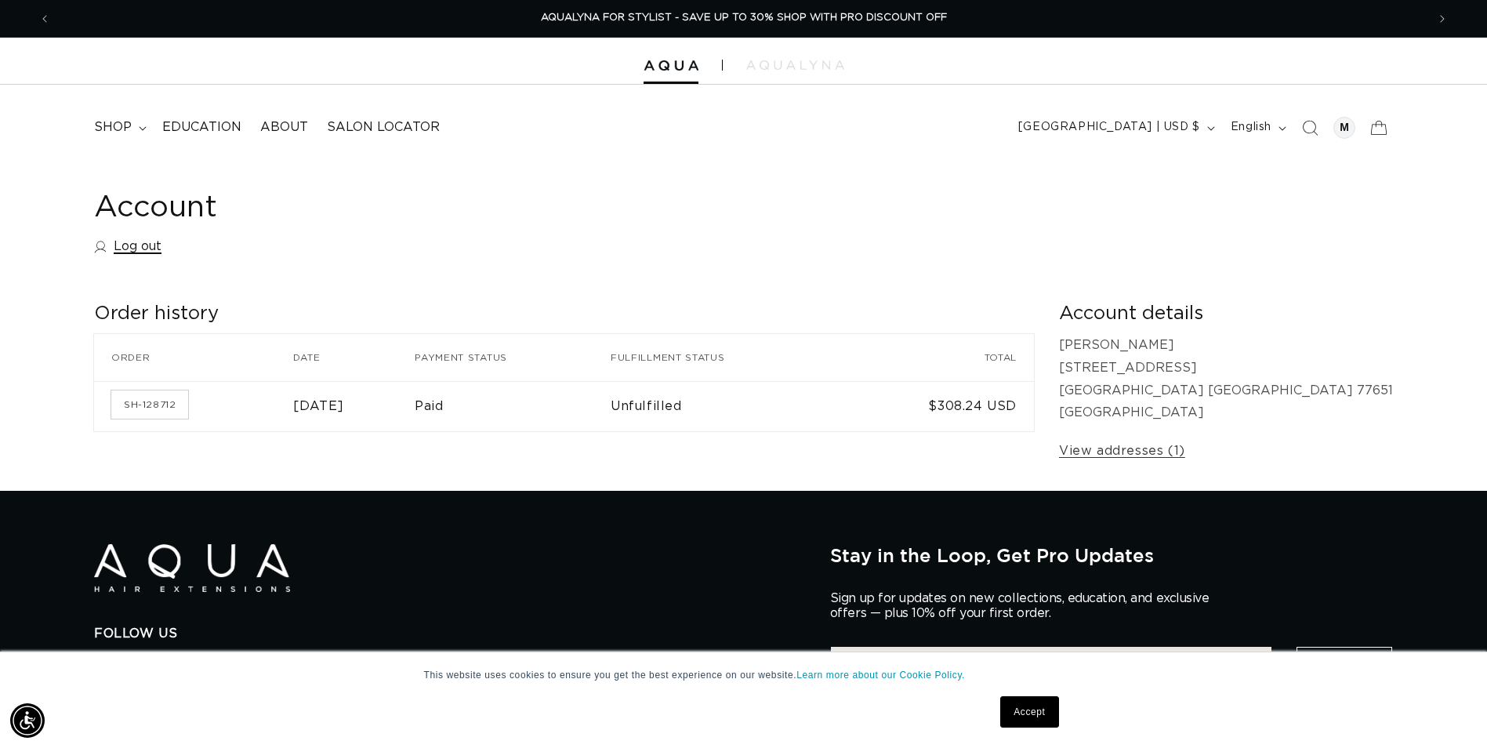
drag, startPoint x: 128, startPoint y: 244, endPoint x: 136, endPoint y: 249, distance: 9.1
click at [128, 245] on link "Log out" at bounding box center [127, 246] width 67 height 23
